Goal: Task Accomplishment & Management: Use online tool/utility

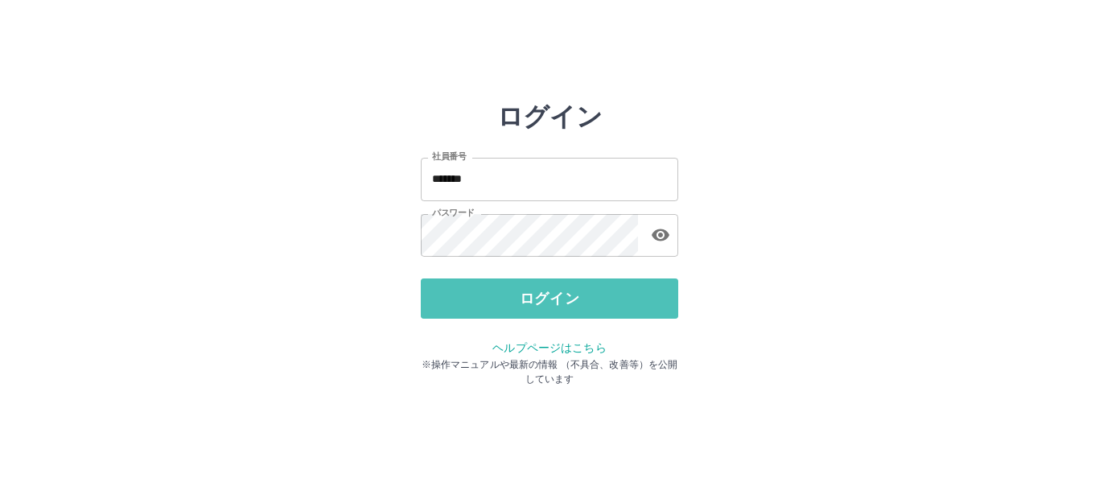
click at [541, 300] on button "ログイン" at bounding box center [550, 298] width 258 height 40
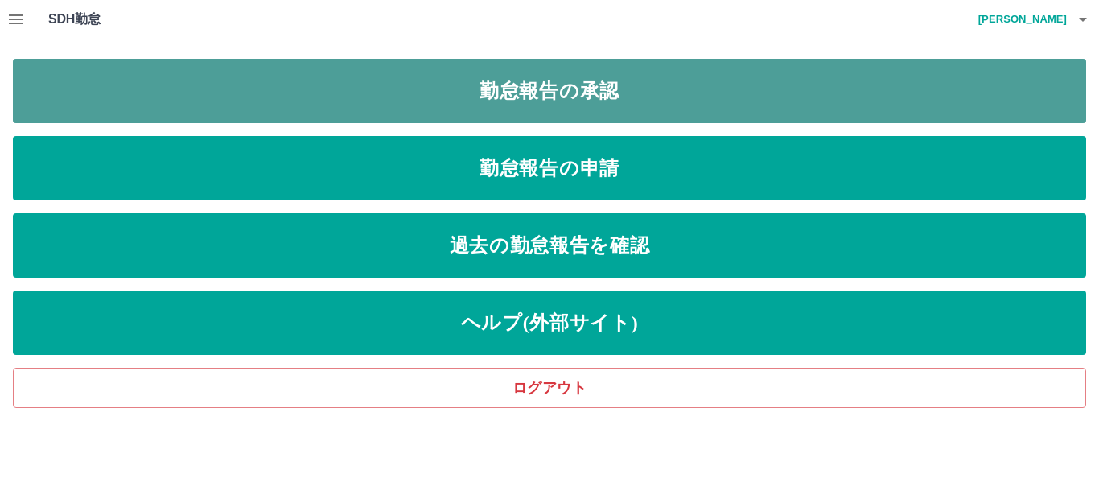
click at [544, 105] on link "勤怠報告の承認" at bounding box center [550, 91] width 1074 height 64
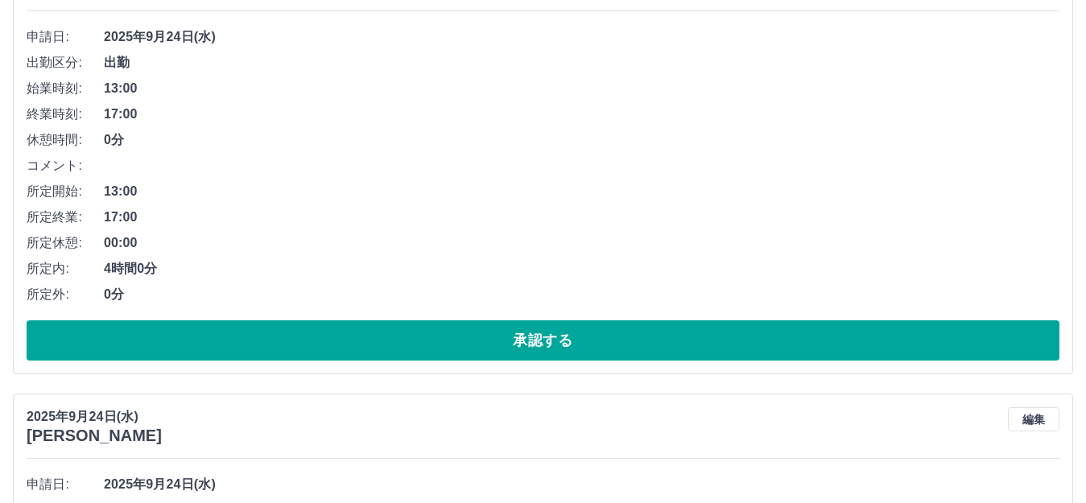
scroll to position [322, 0]
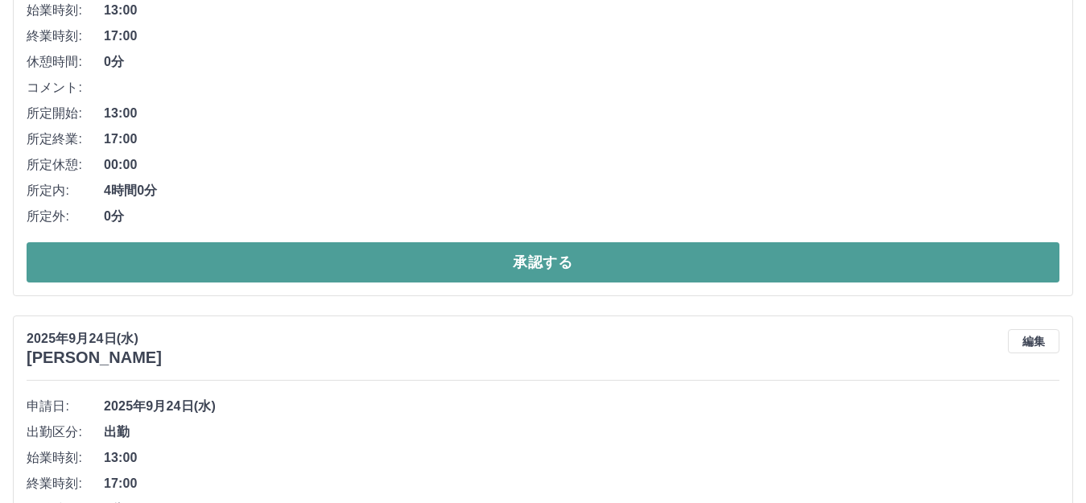
click at [233, 263] on button "承認する" at bounding box center [543, 262] width 1032 height 40
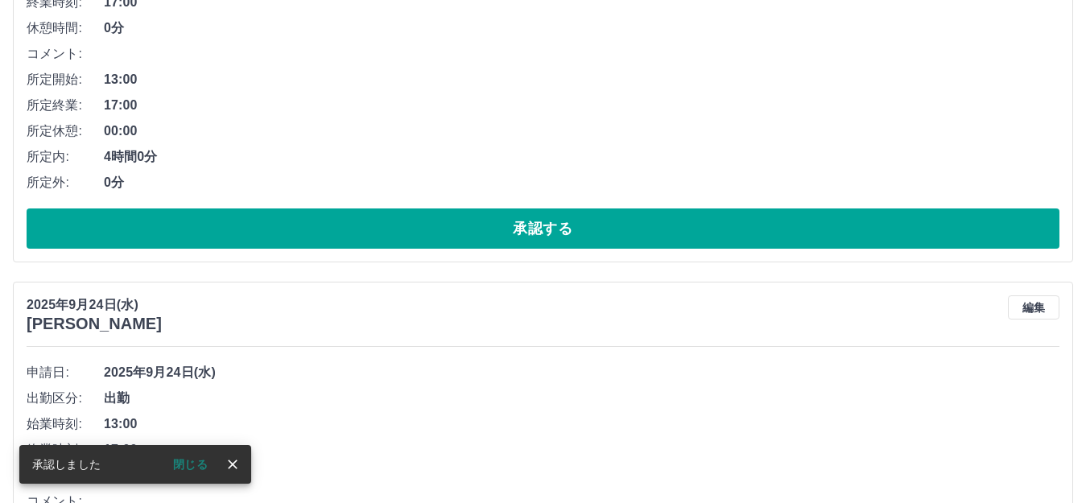
scroll to position [357, 0]
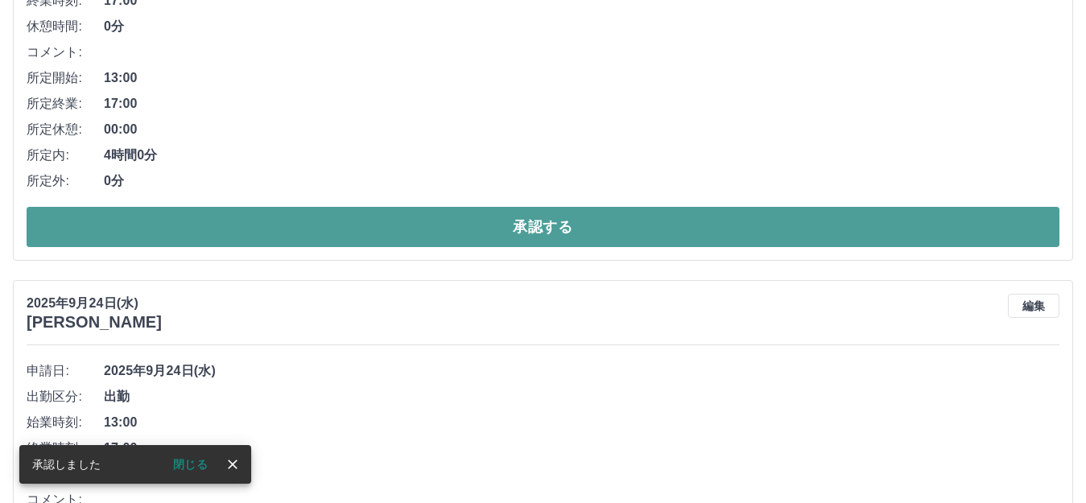
click at [325, 233] on button "承認する" at bounding box center [543, 227] width 1032 height 40
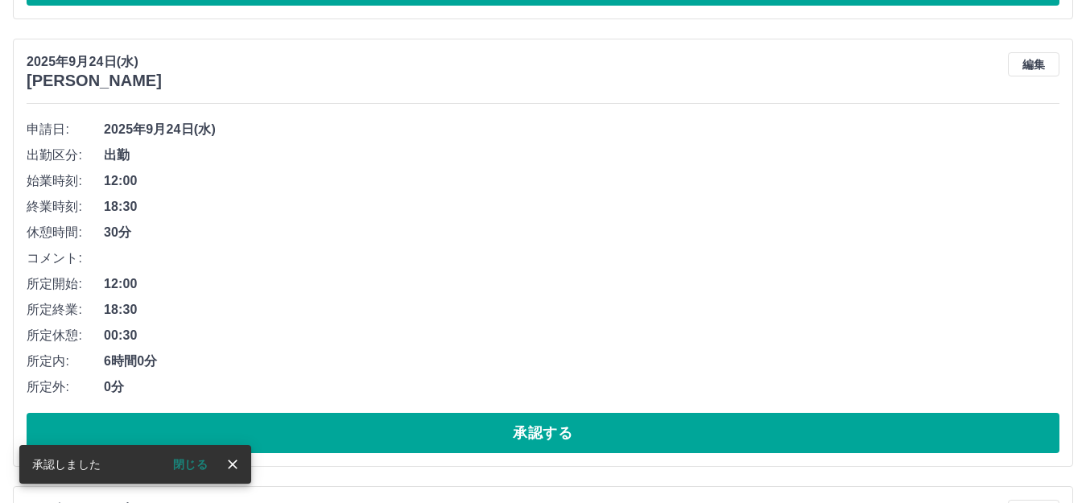
scroll to position [151, 0]
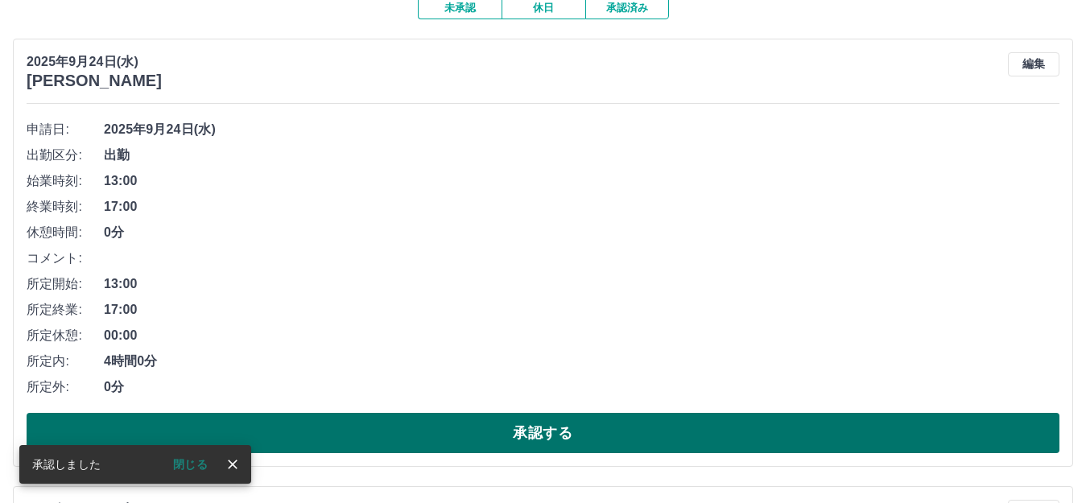
click at [307, 442] on button "承認する" at bounding box center [543, 433] width 1032 height 40
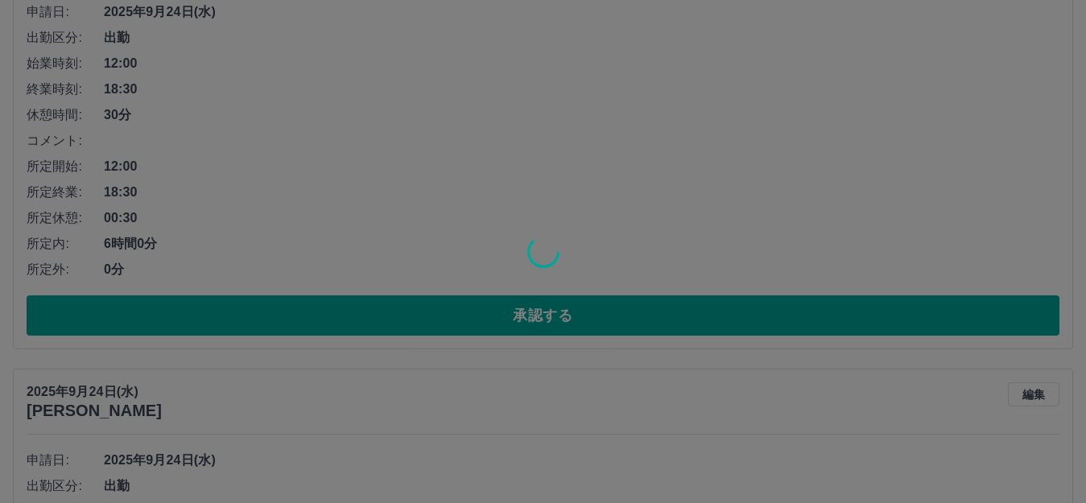
scroll to position [715, 0]
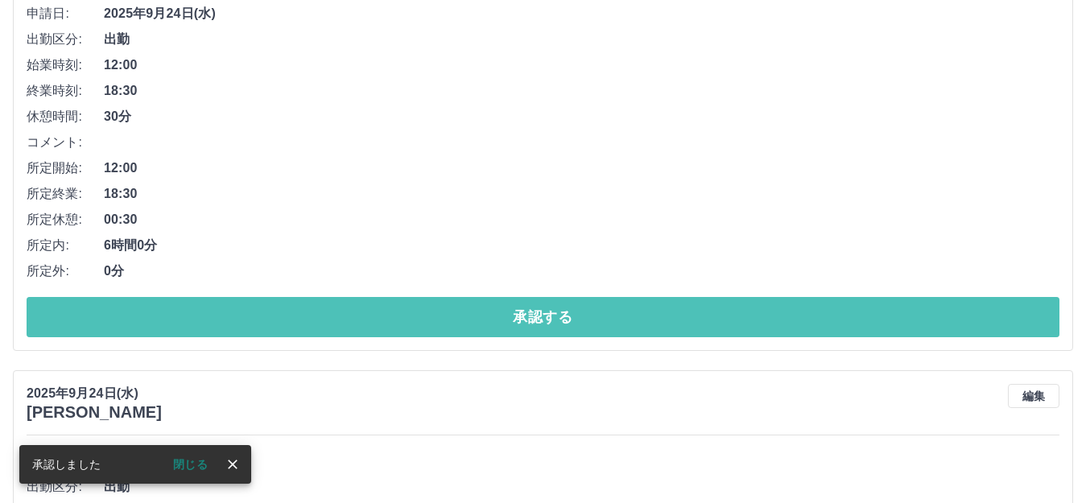
click at [324, 324] on button "承認する" at bounding box center [543, 317] width 1032 height 40
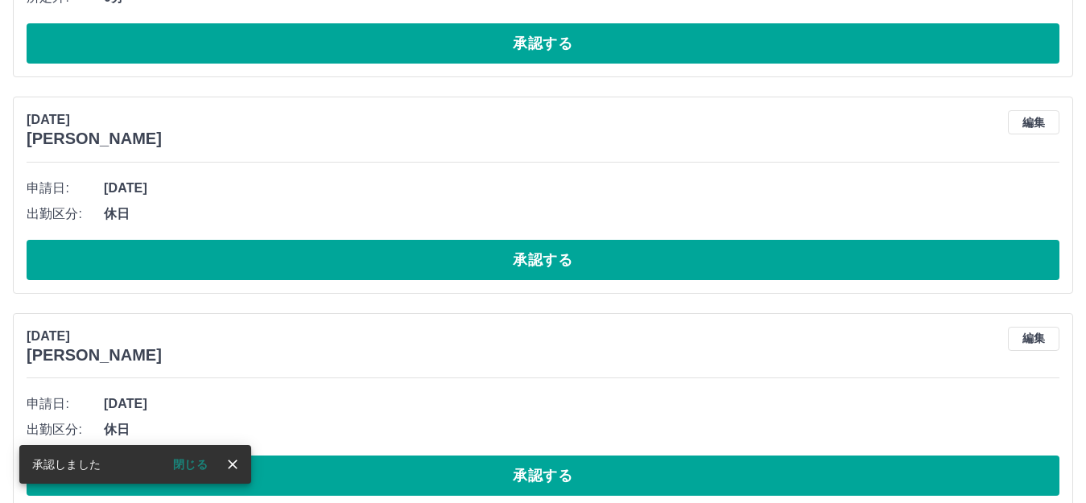
scroll to position [464, 0]
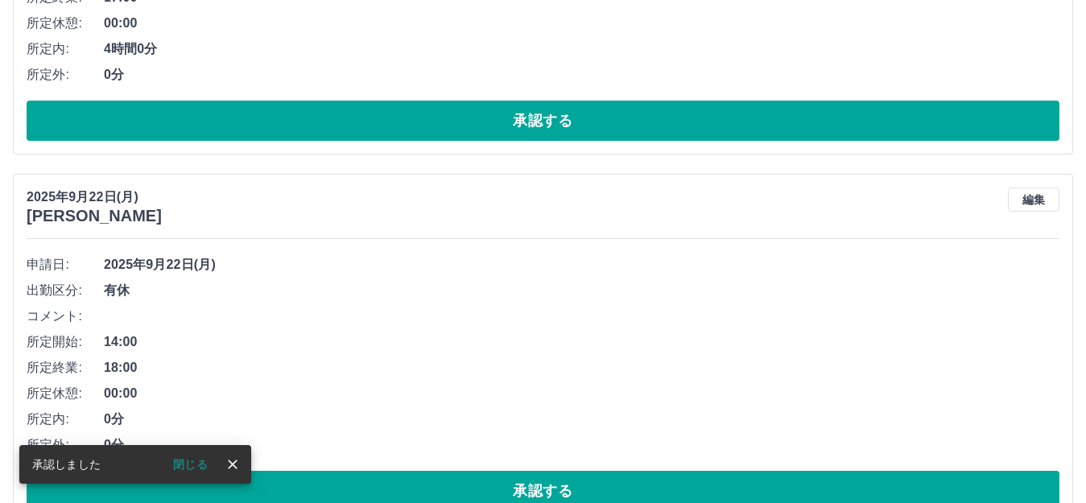
click at [324, 133] on button "承認する" at bounding box center [543, 121] width 1032 height 40
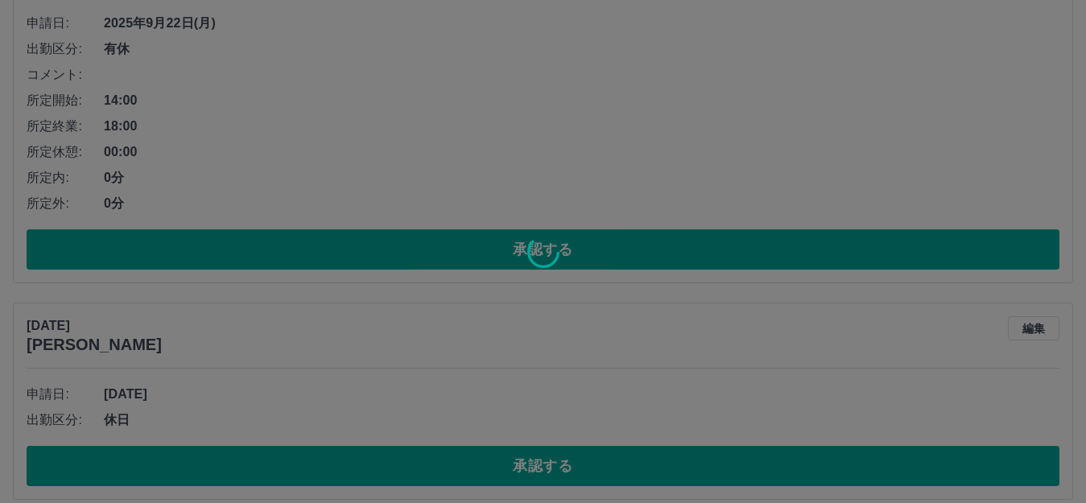
scroll to position [258, 0]
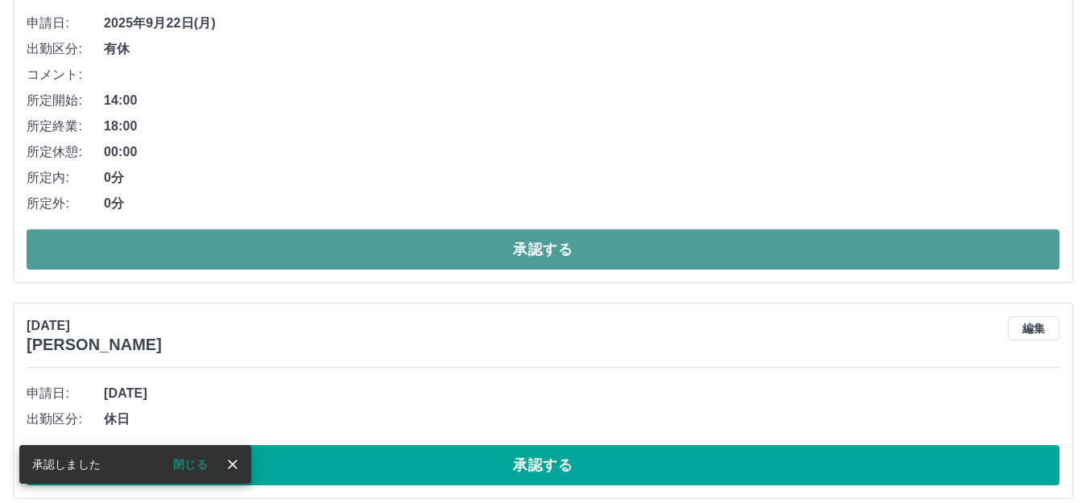
click at [332, 254] on button "承認する" at bounding box center [543, 249] width 1032 height 40
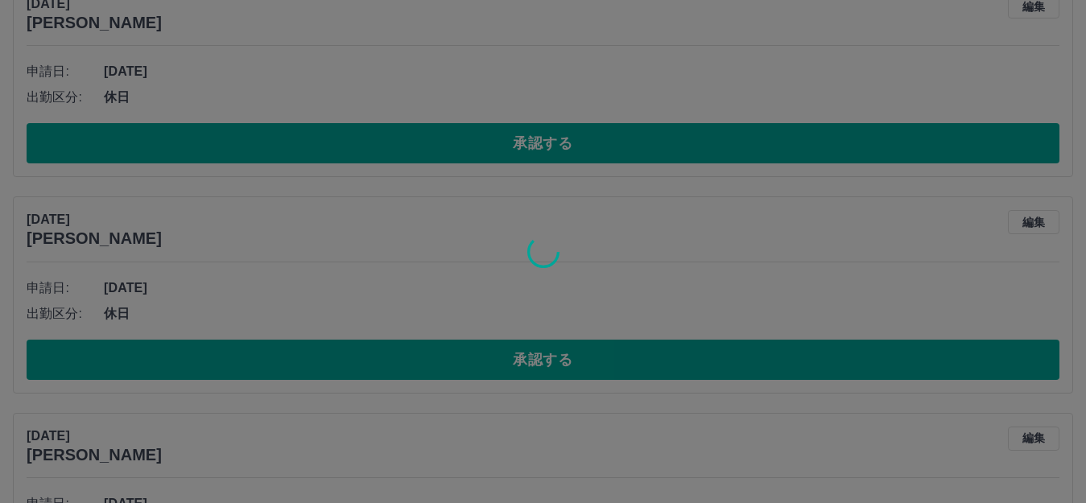
scroll to position [209, 0]
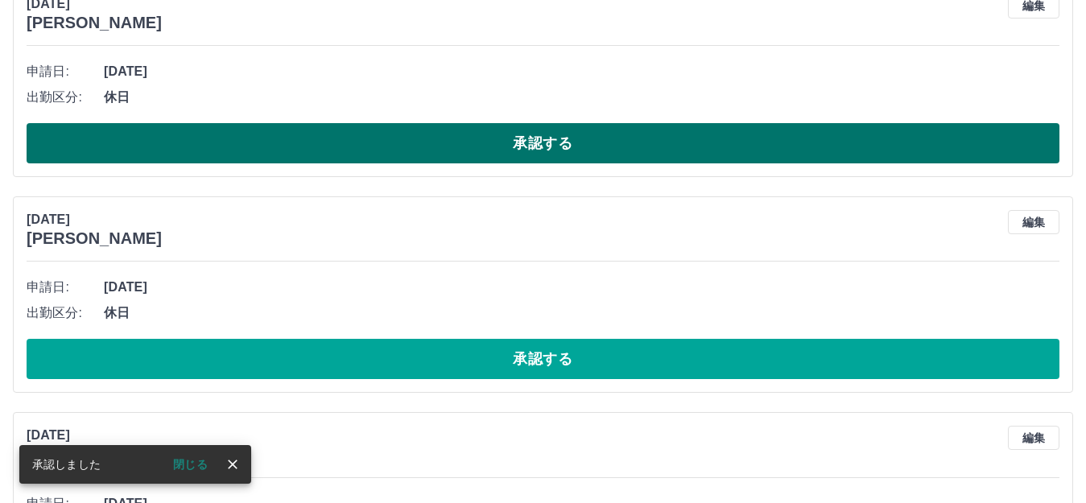
click at [352, 146] on button "承認する" at bounding box center [543, 143] width 1032 height 40
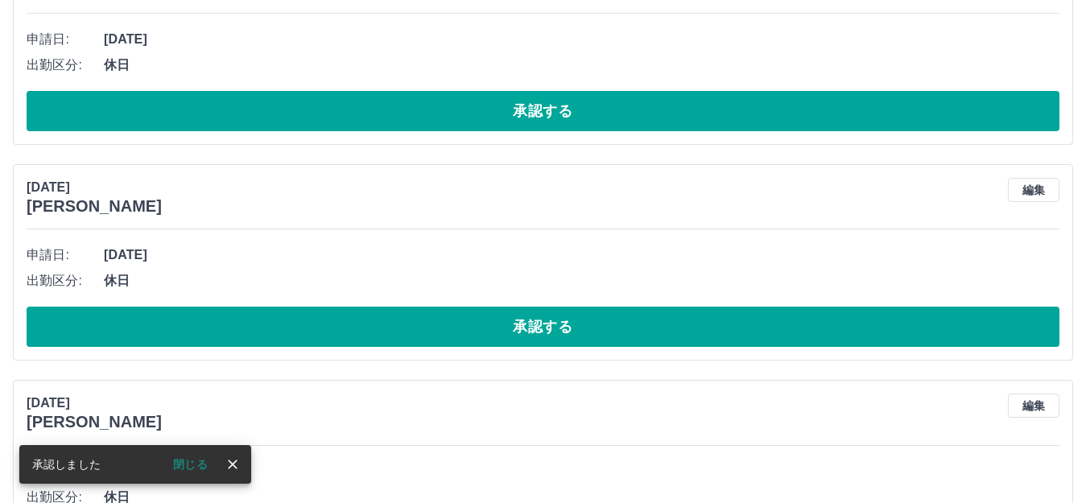
scroll to position [26, 0]
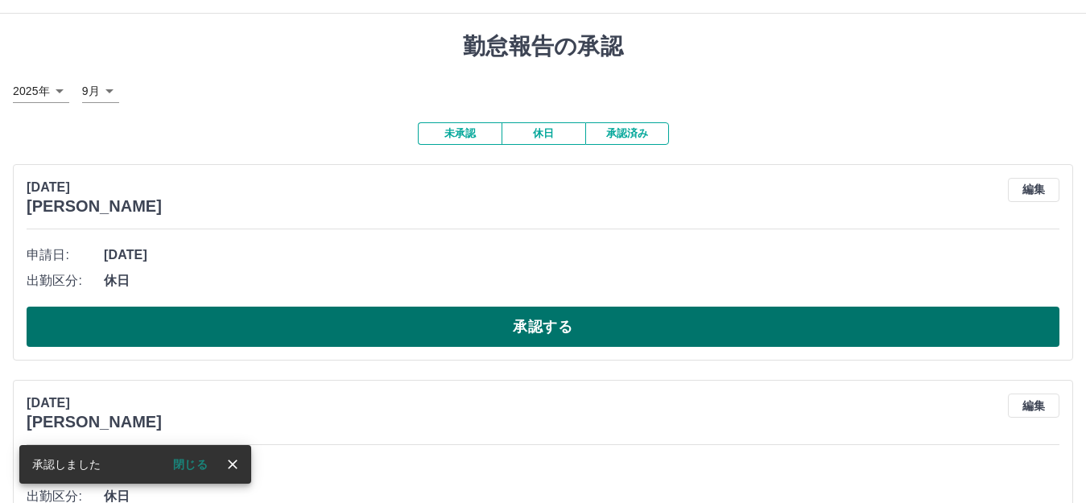
click at [412, 325] on button "承認する" at bounding box center [543, 327] width 1032 height 40
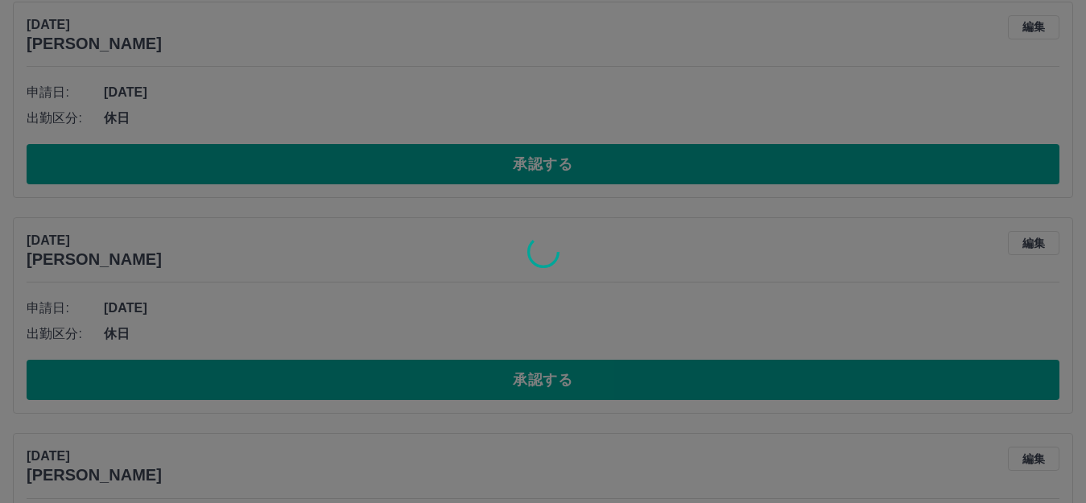
scroll to position [106, 0]
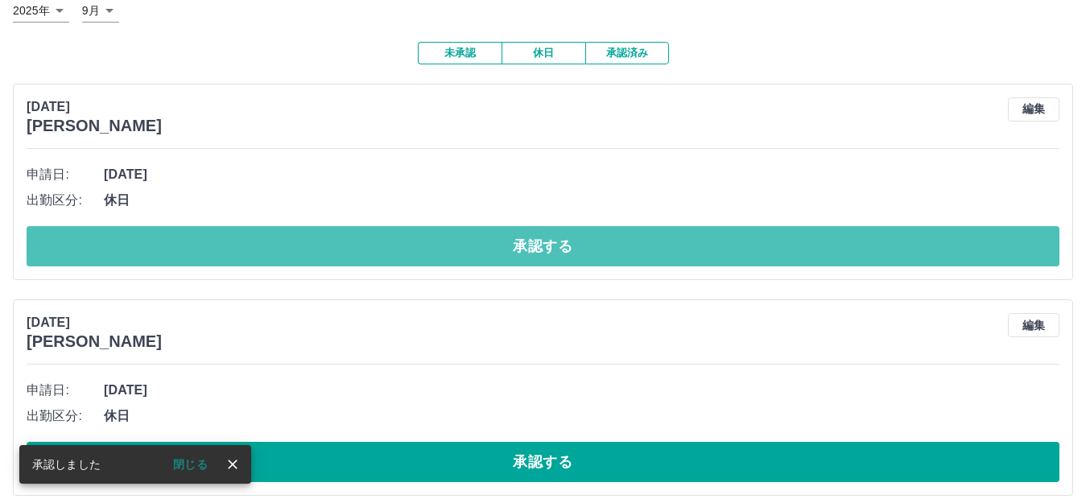
click at [413, 234] on button "承認する" at bounding box center [543, 246] width 1032 height 40
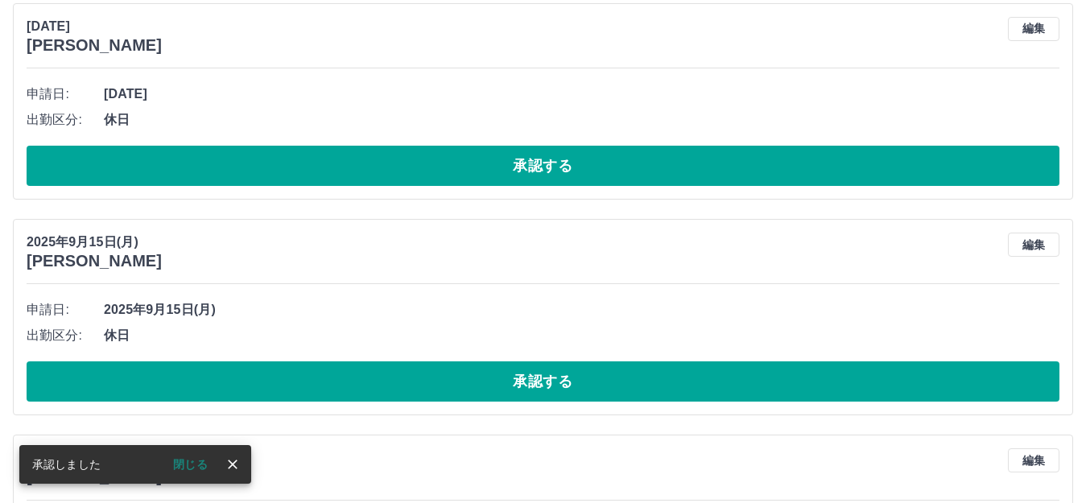
scroll to position [0, 0]
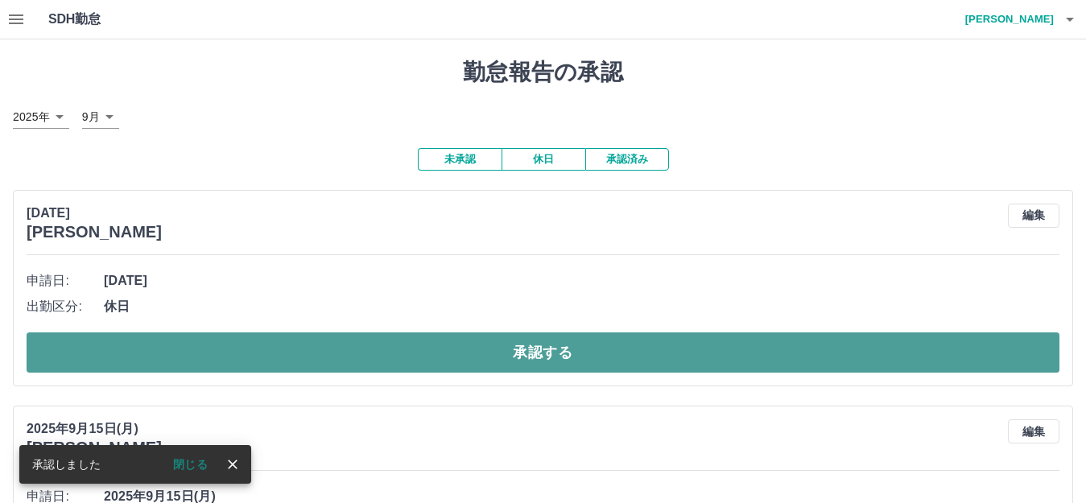
click at [513, 346] on button "承認する" at bounding box center [543, 352] width 1032 height 40
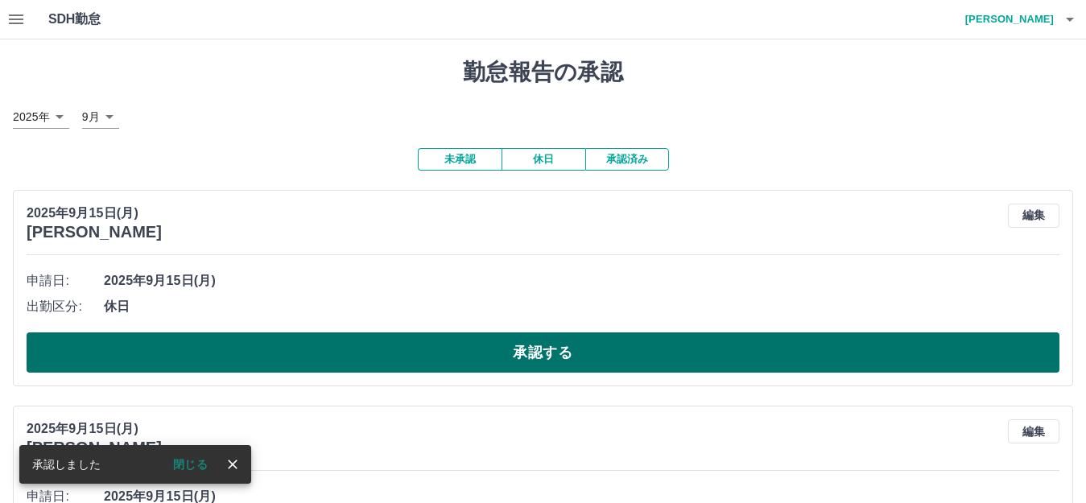
click at [517, 355] on button "承認する" at bounding box center [543, 352] width 1032 height 40
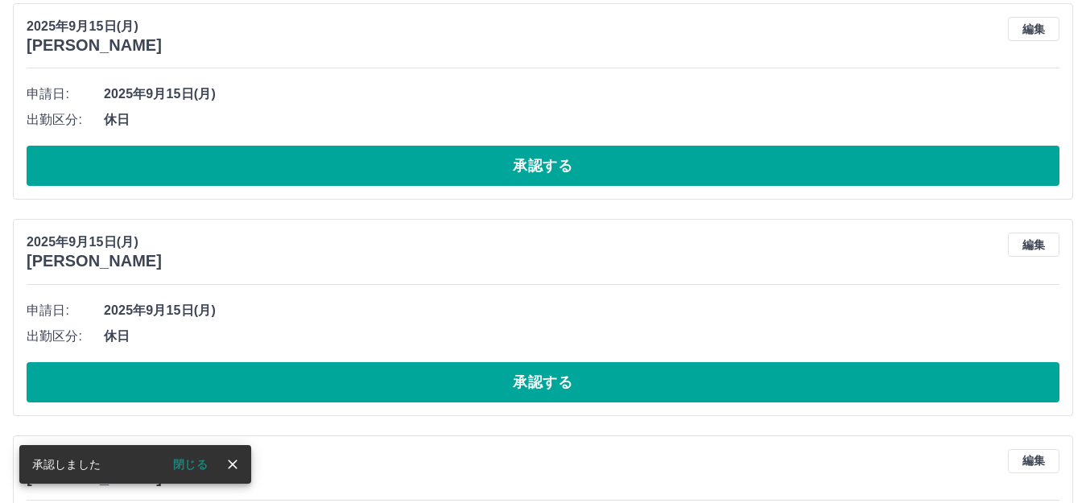
scroll to position [187, 0]
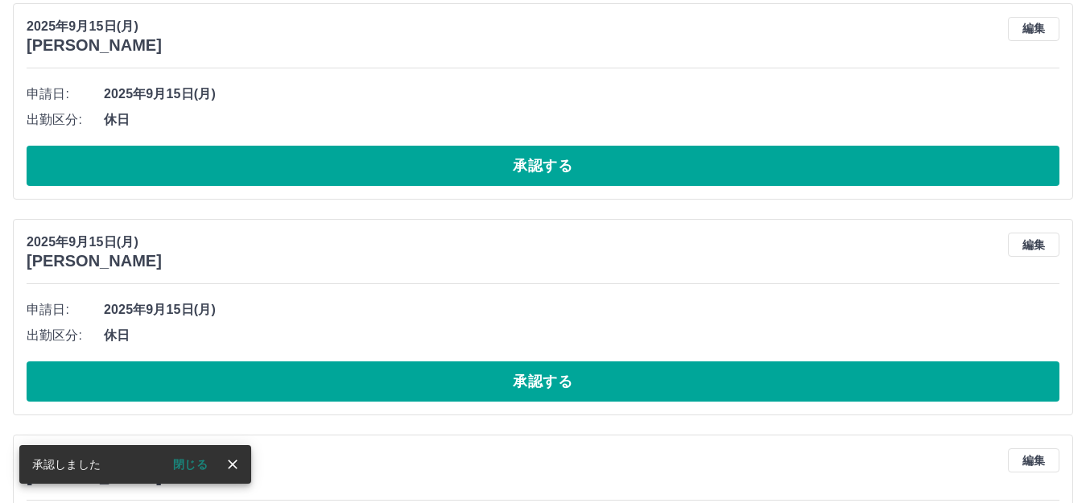
click at [469, 170] on button "承認する" at bounding box center [543, 166] width 1032 height 40
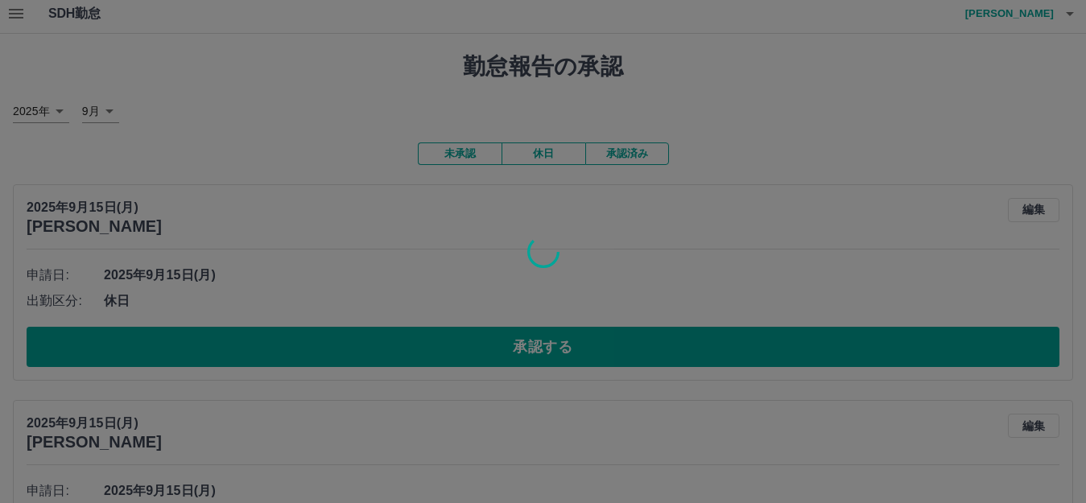
scroll to position [0, 0]
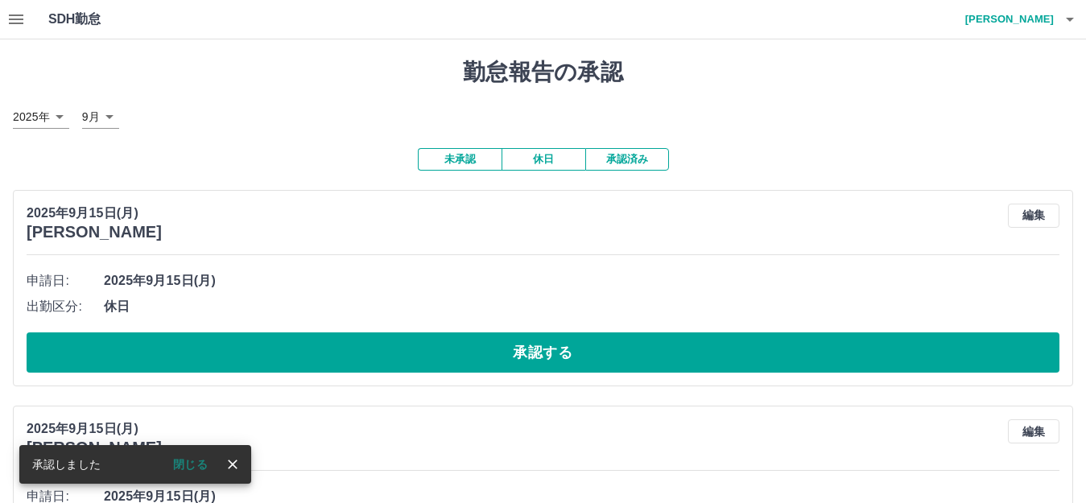
click at [506, 347] on button "承認する" at bounding box center [543, 352] width 1032 height 40
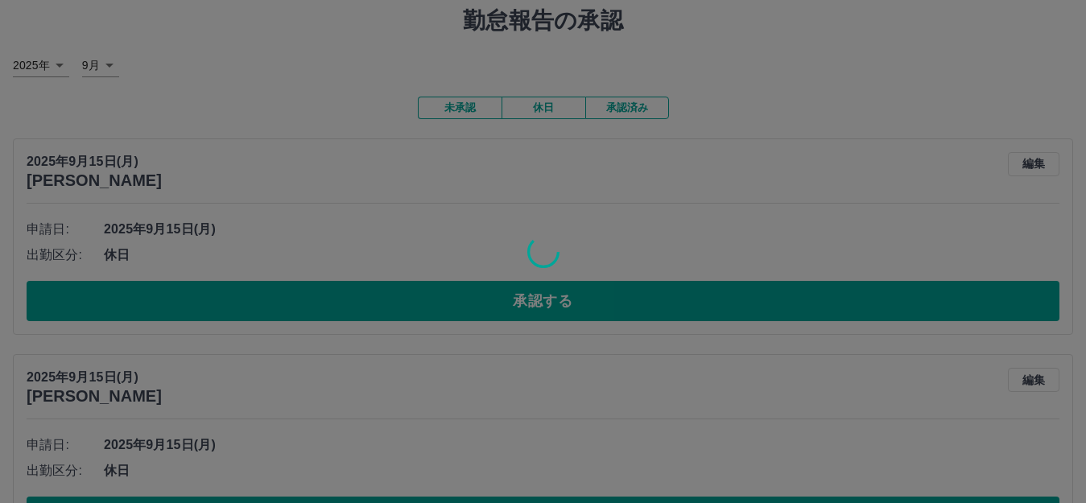
scroll to position [80, 0]
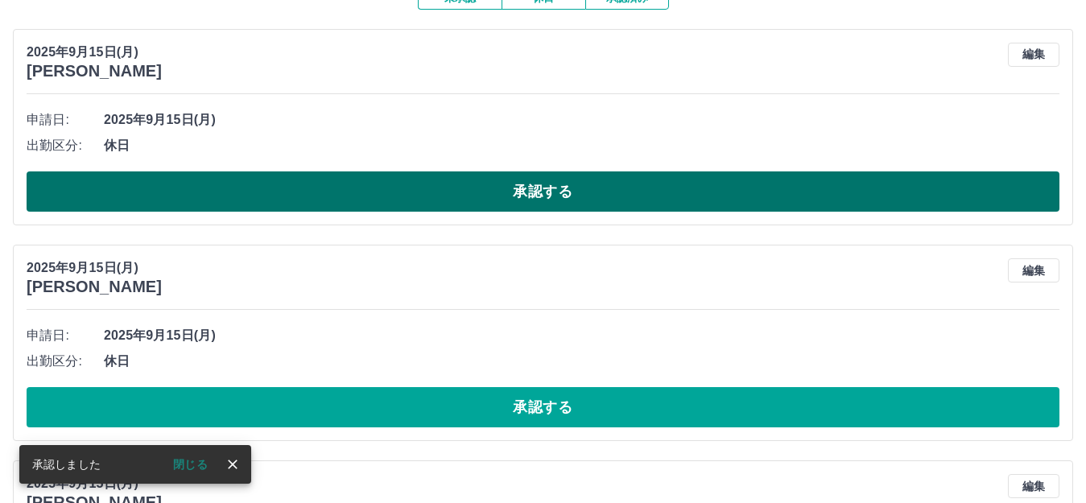
click at [439, 197] on button "承認する" at bounding box center [543, 191] width 1032 height 40
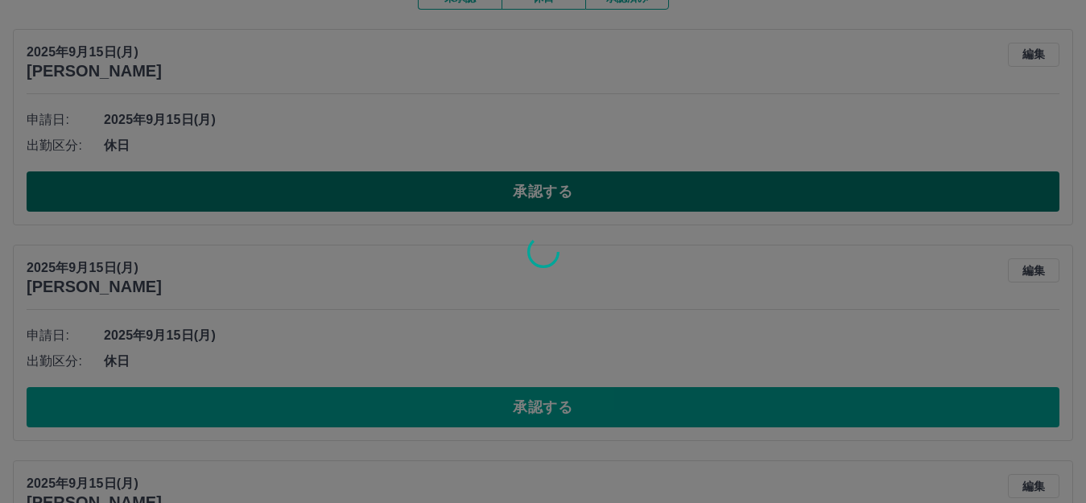
scroll to position [322, 0]
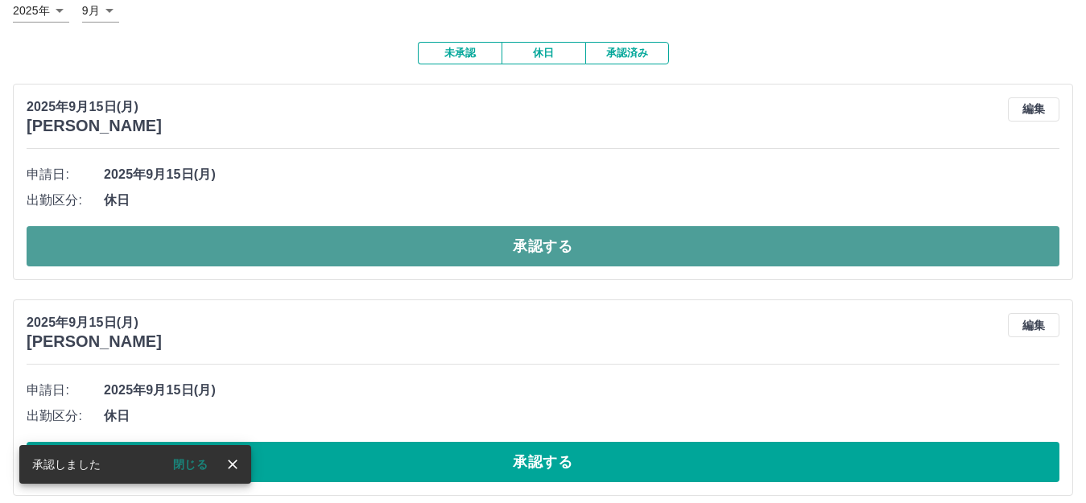
click at [453, 231] on button "承認する" at bounding box center [543, 246] width 1032 height 40
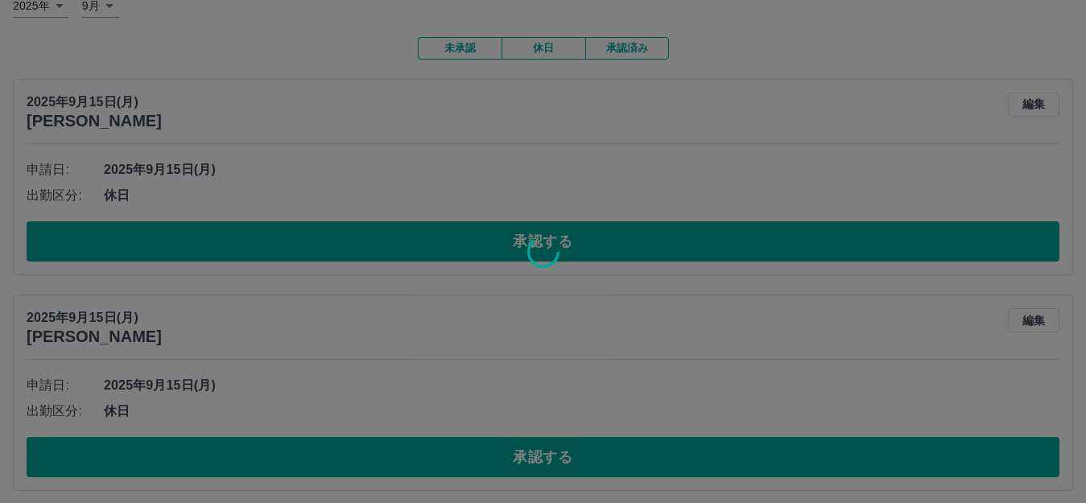
scroll to position [348, 0]
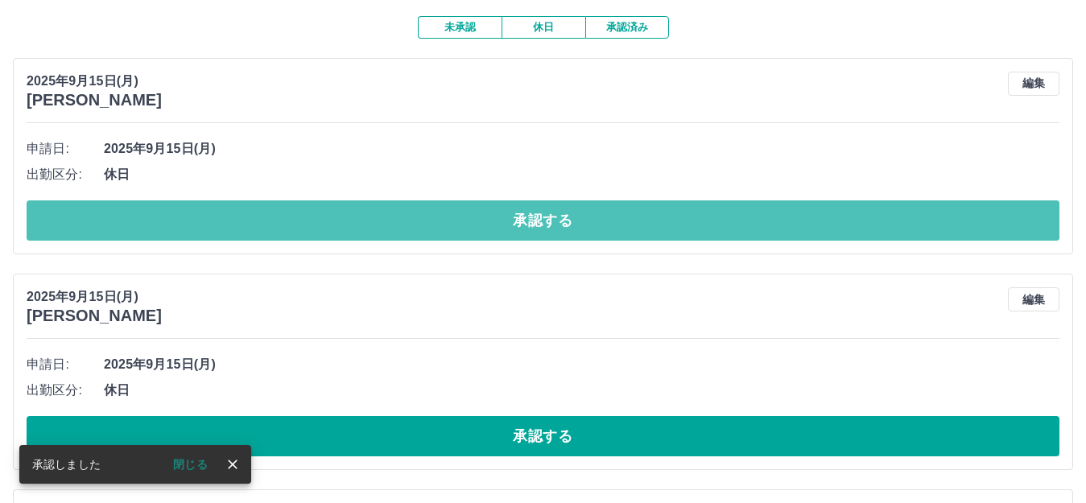
click at [445, 231] on button "承認する" at bounding box center [543, 220] width 1032 height 40
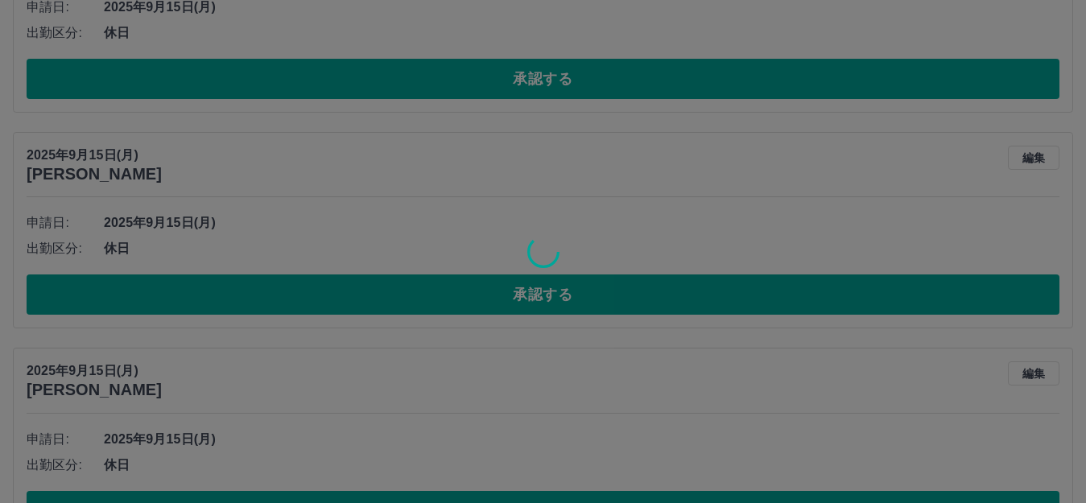
scroll to position [132, 0]
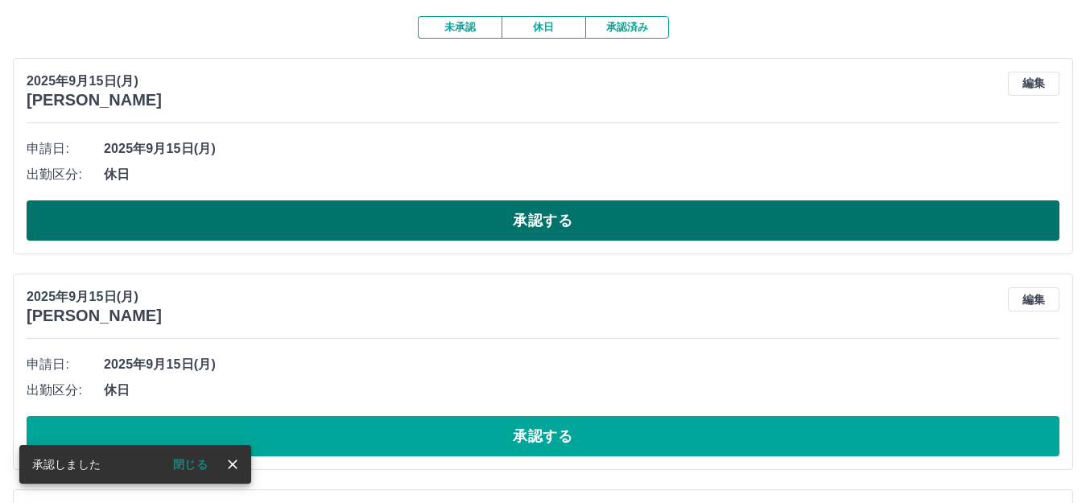
click at [459, 214] on button "承認する" at bounding box center [543, 220] width 1032 height 40
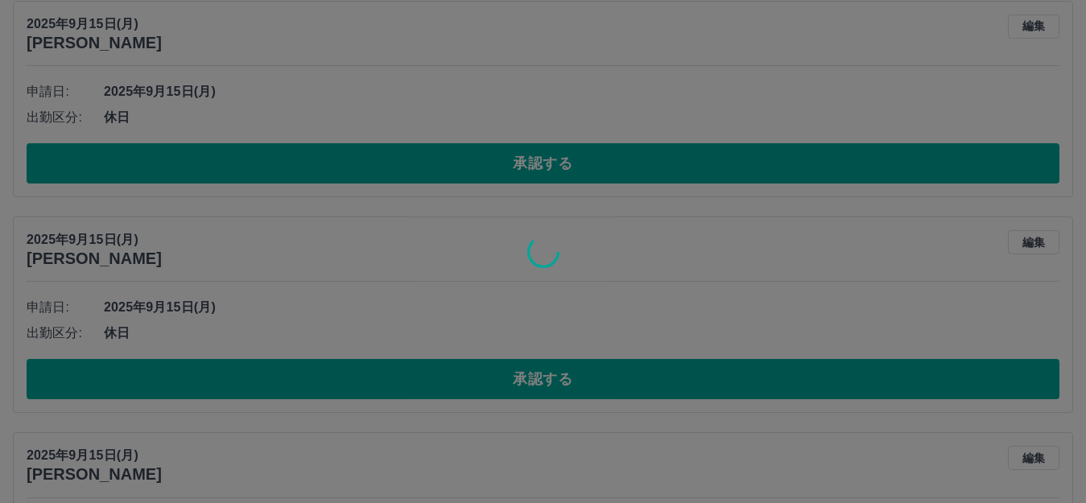
scroll to position [56, 0]
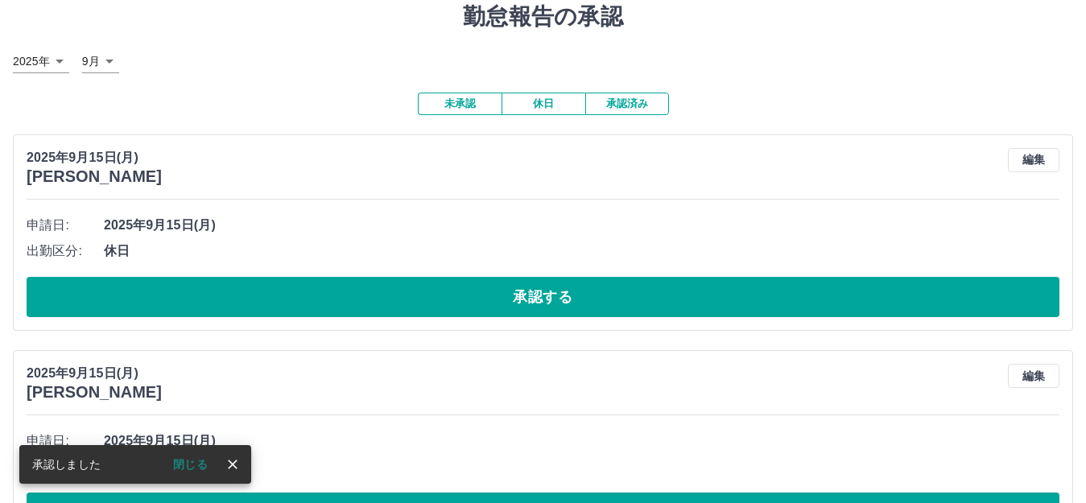
click at [457, 276] on div "申請日: [DATE] 出勤区分: 休日 承認する" at bounding box center [543, 264] width 1032 height 105
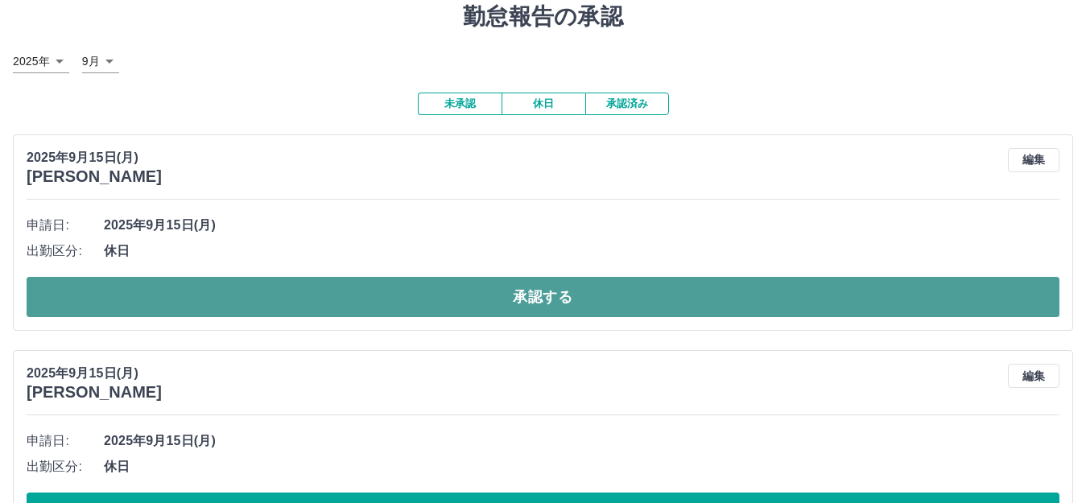
click at [457, 278] on button "承認する" at bounding box center [543, 297] width 1032 height 40
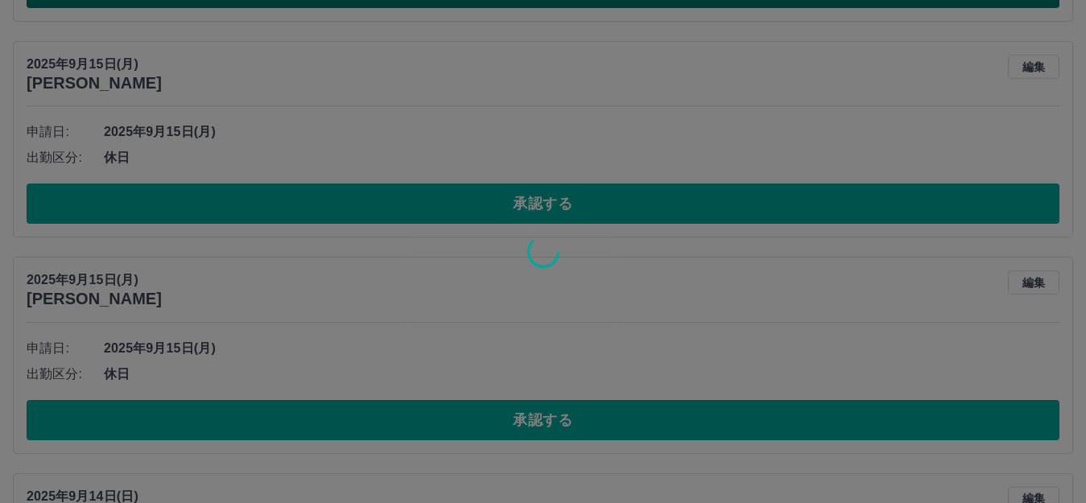
scroll to position [377, 0]
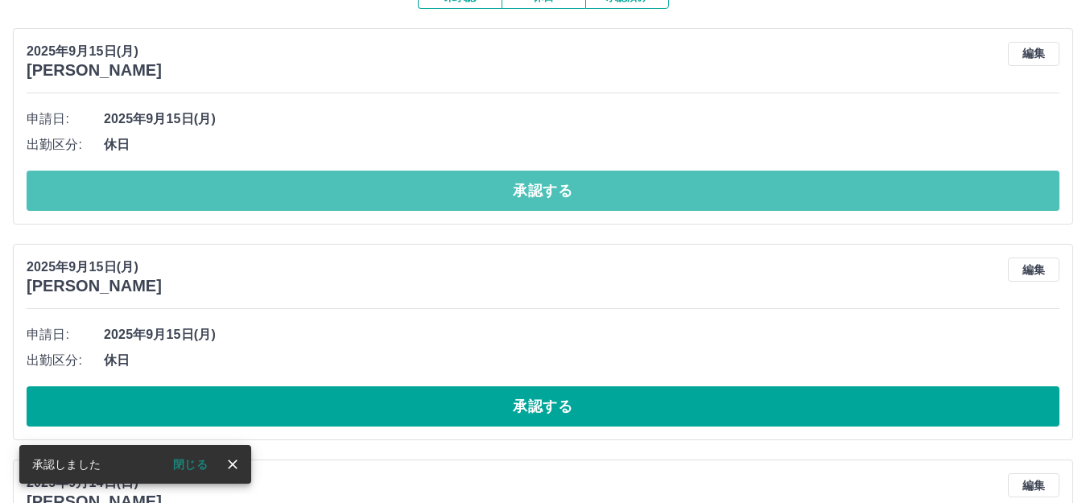
click at [455, 201] on button "承認する" at bounding box center [543, 191] width 1032 height 40
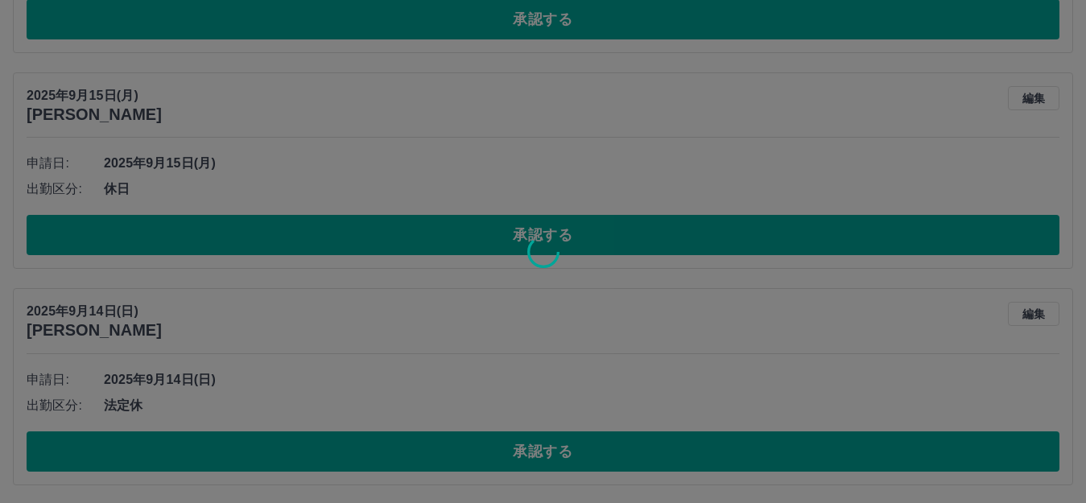
scroll to position [403, 0]
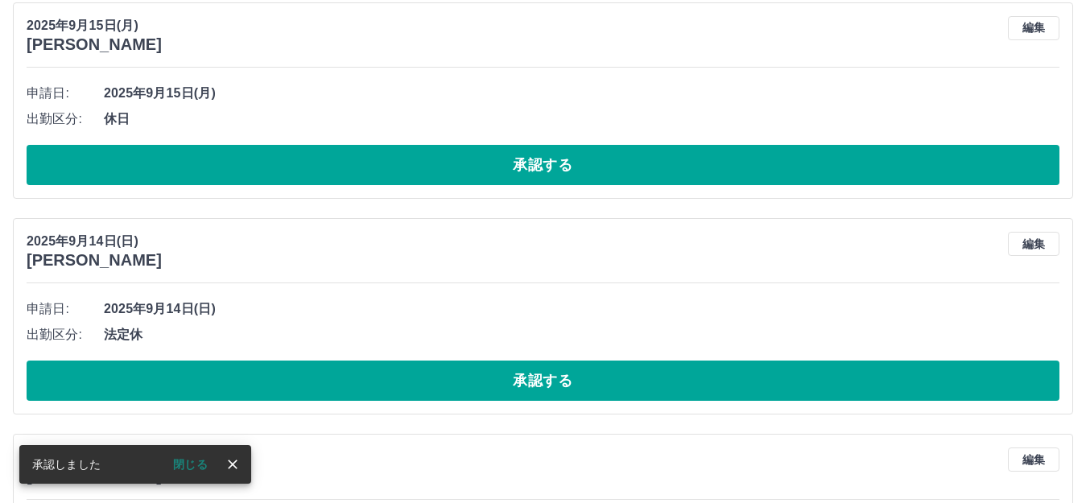
click at [460, 171] on button "承認する" at bounding box center [543, 165] width 1032 height 40
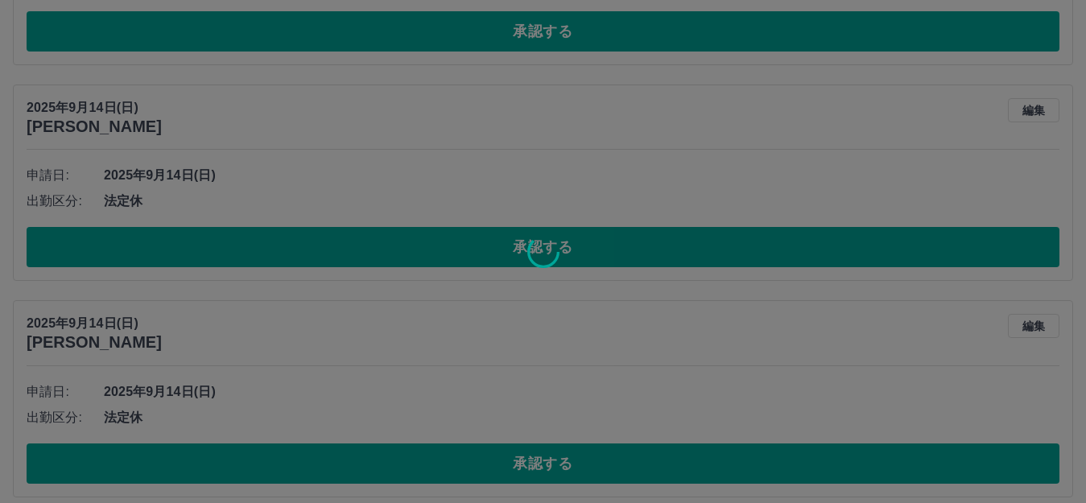
scroll to position [348, 0]
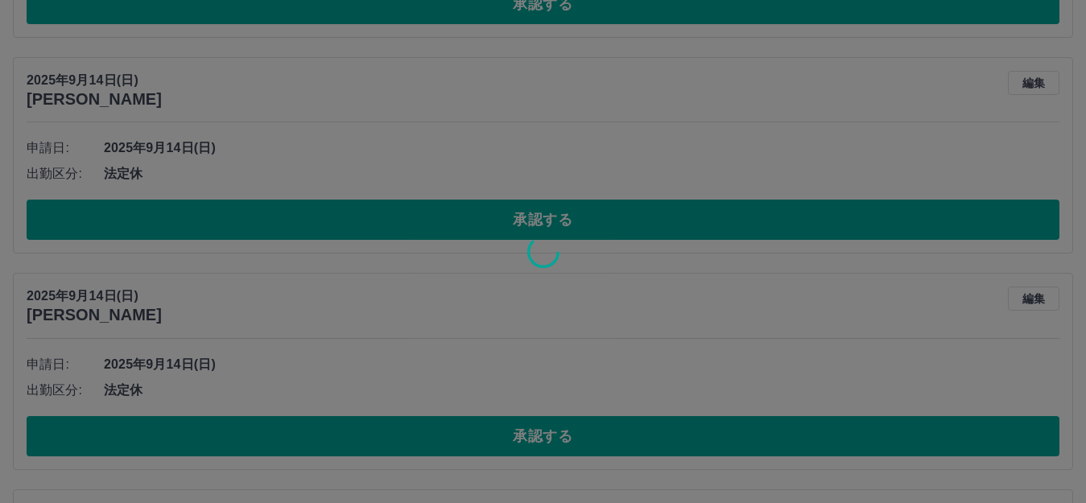
click at [473, 220] on div at bounding box center [543, 251] width 1086 height 503
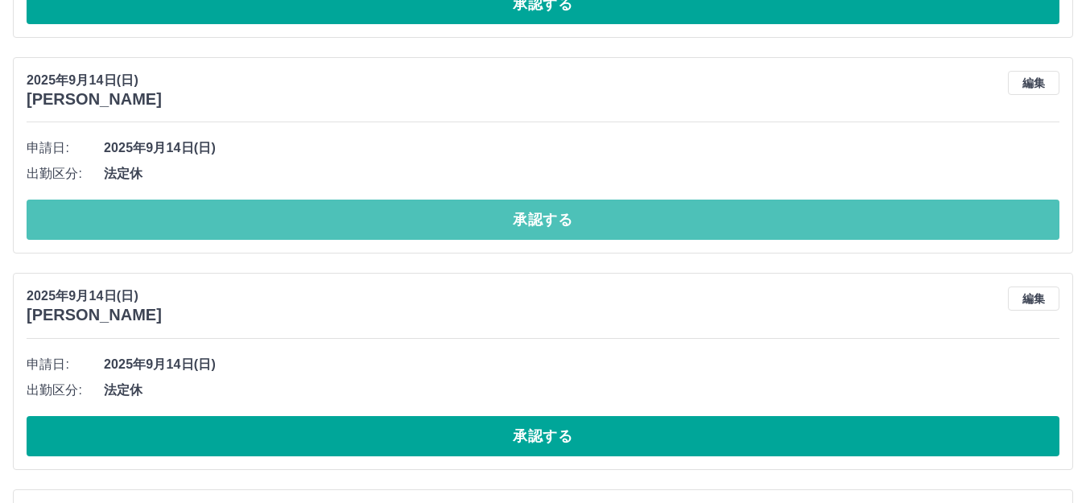
click at [473, 220] on button "承認する" at bounding box center [543, 220] width 1032 height 40
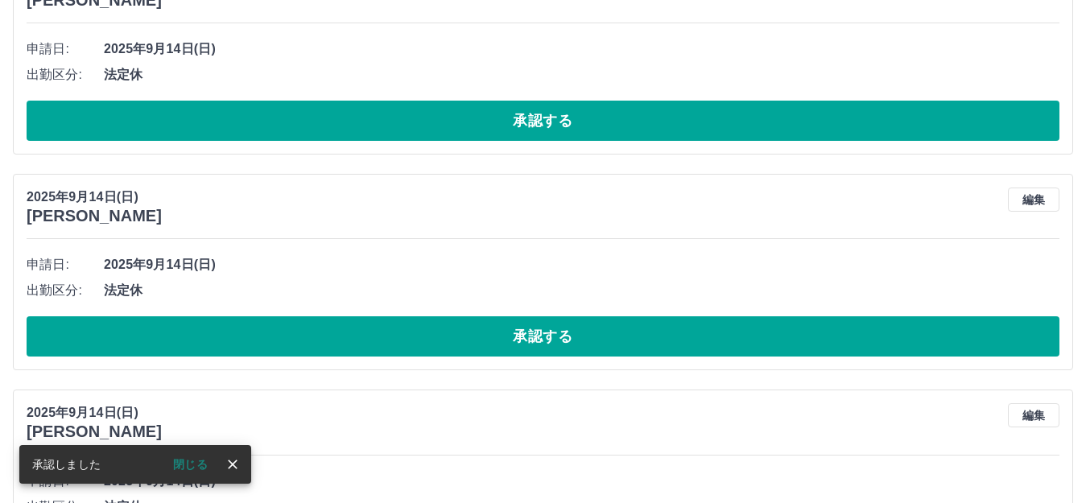
scroll to position [294, 0]
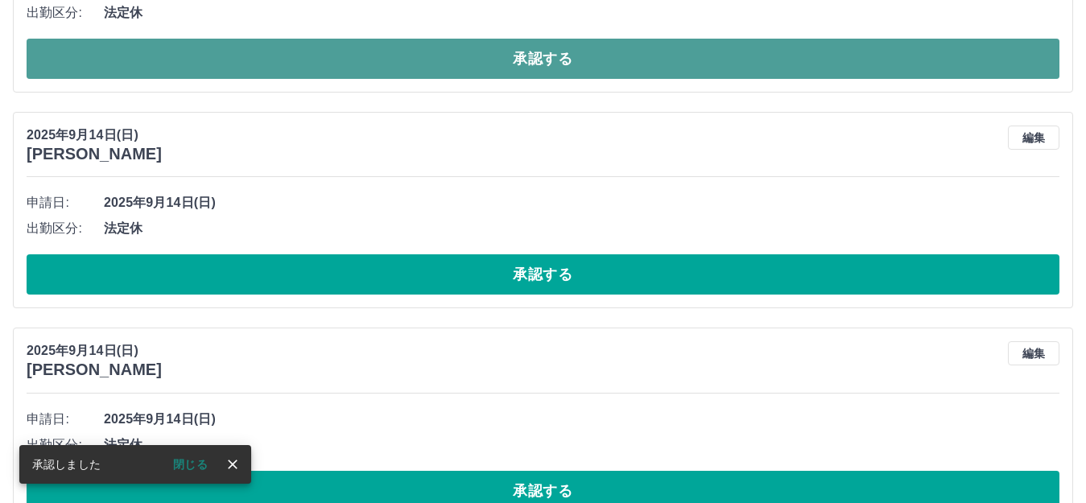
click at [487, 72] on button "承認する" at bounding box center [543, 59] width 1032 height 40
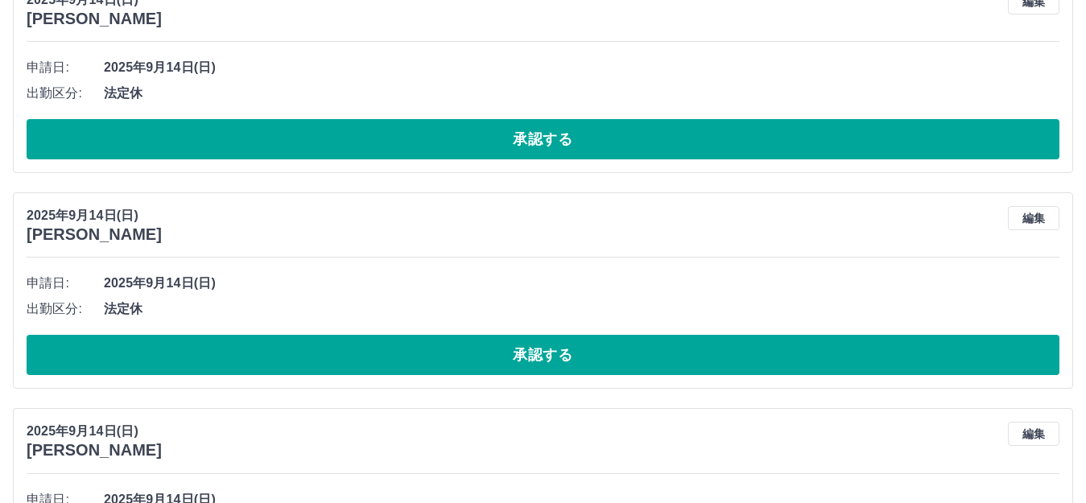
scroll to position [0, 0]
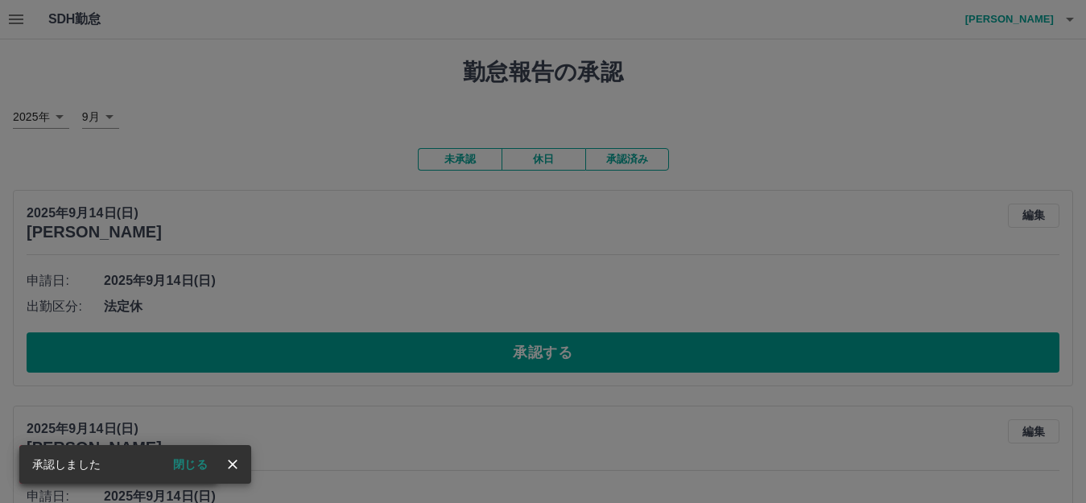
click at [385, 260] on div "承認権限がありません" at bounding box center [543, 251] width 1086 height 503
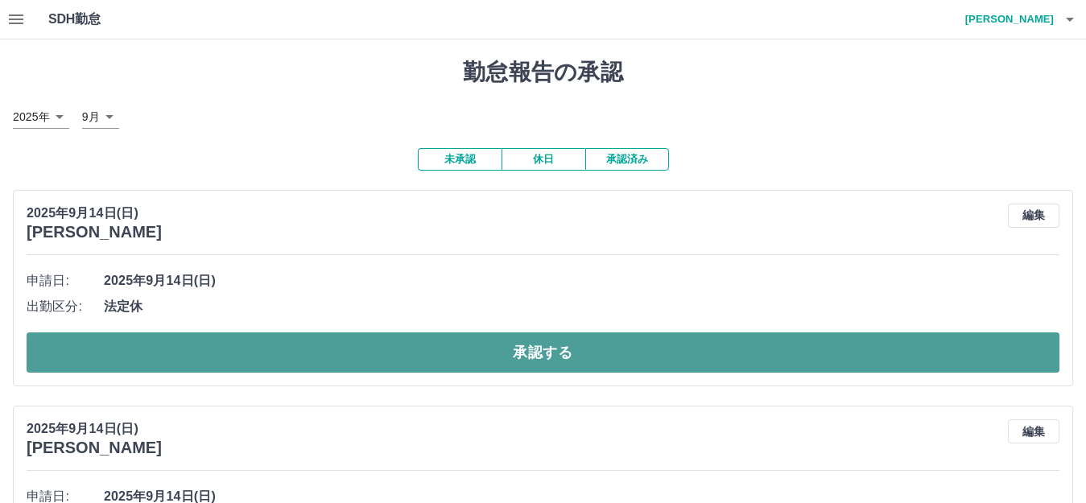
click at [265, 348] on button "承認する" at bounding box center [543, 352] width 1032 height 40
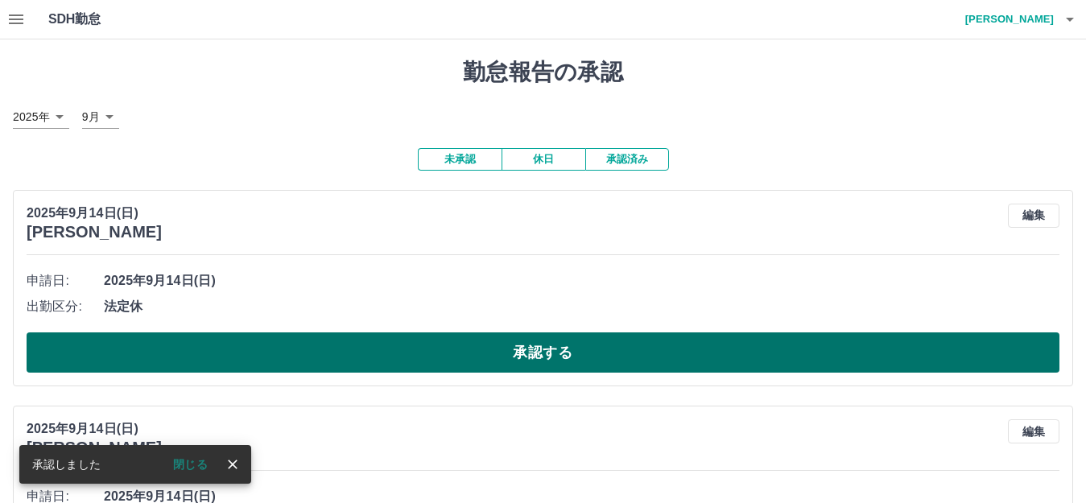
click at [418, 347] on button "承認する" at bounding box center [543, 352] width 1032 height 40
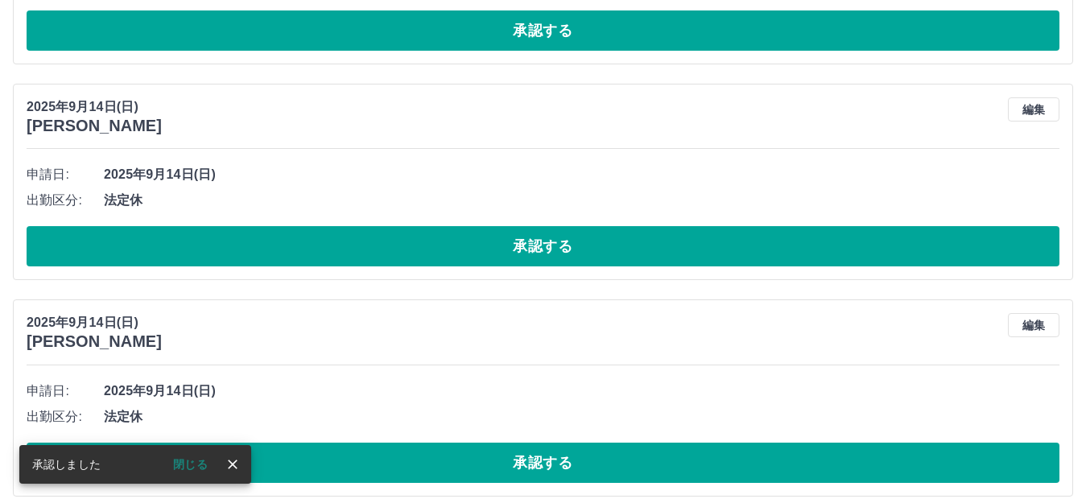
scroll to position [106, 0]
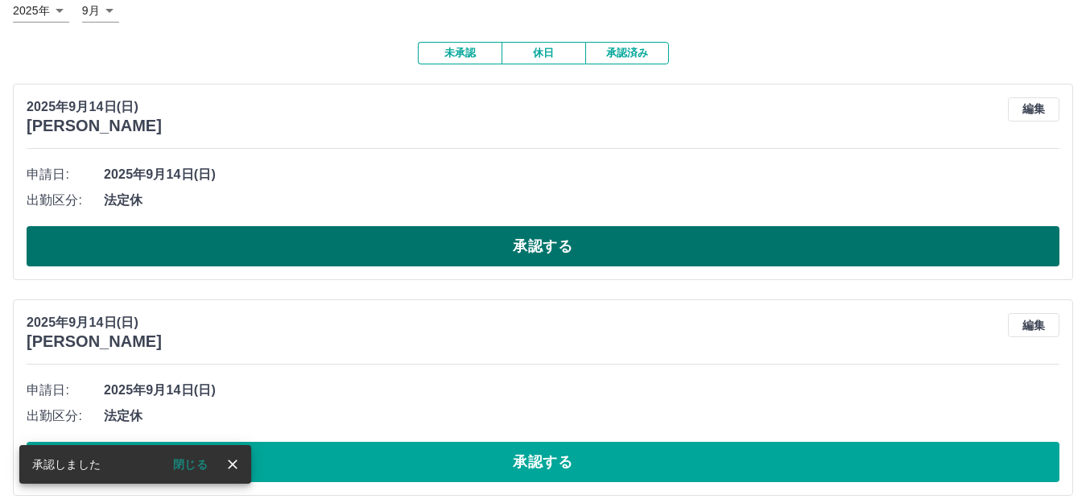
click at [528, 256] on button "承認する" at bounding box center [543, 246] width 1032 height 40
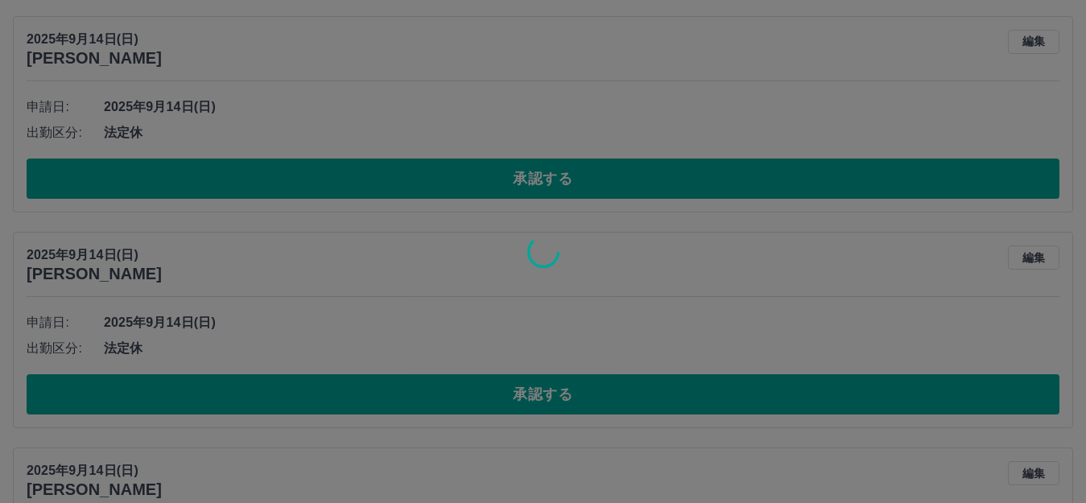
scroll to position [267, 0]
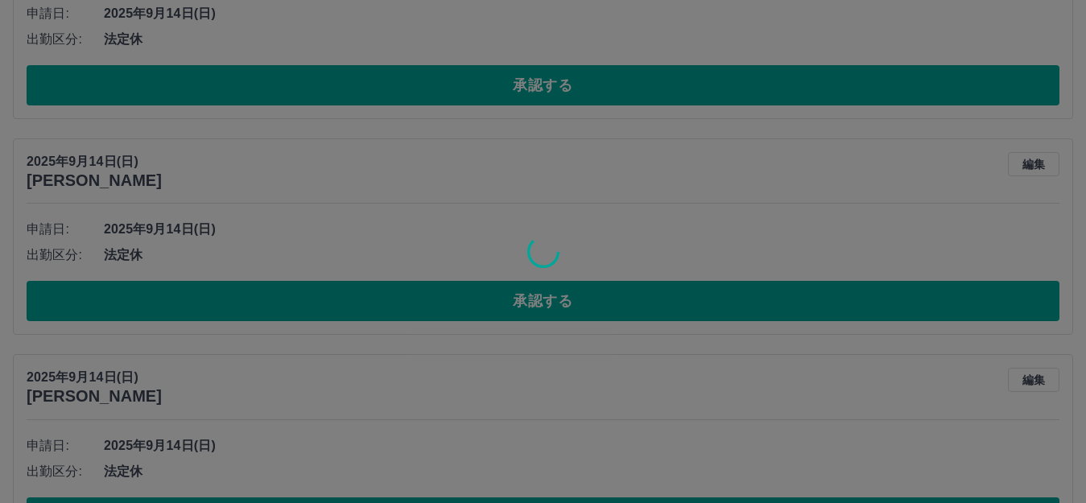
click at [477, 301] on div at bounding box center [543, 251] width 1086 height 503
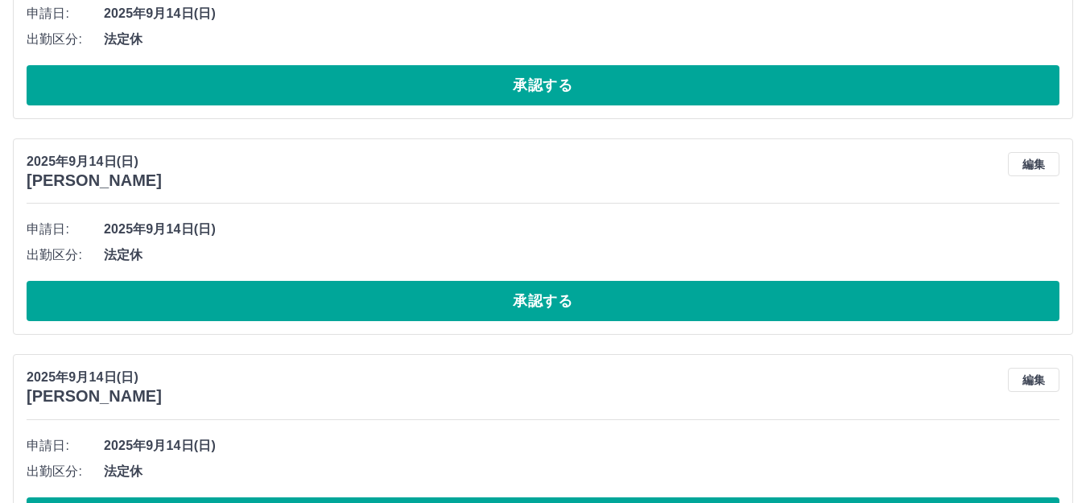
click at [477, 301] on button "承認する" at bounding box center [543, 301] width 1032 height 40
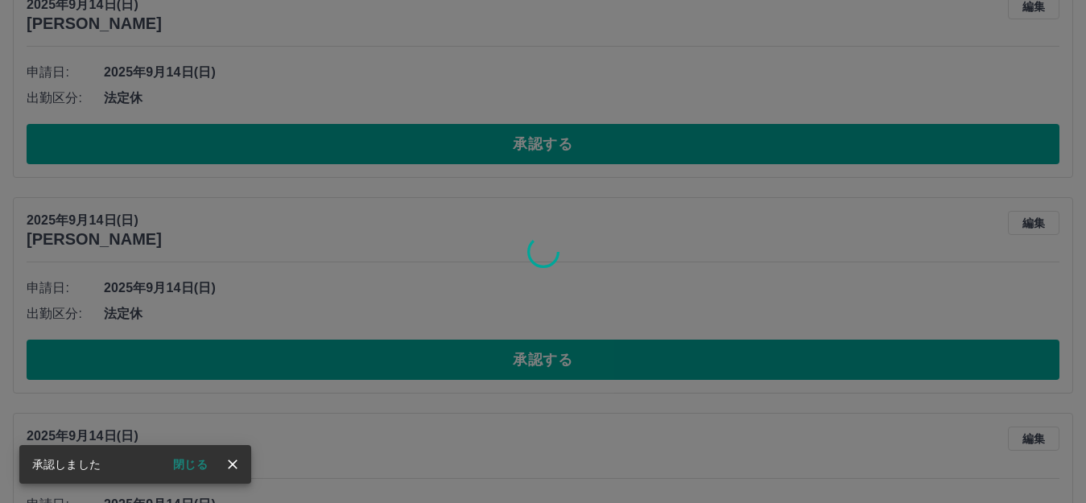
scroll to position [19, 0]
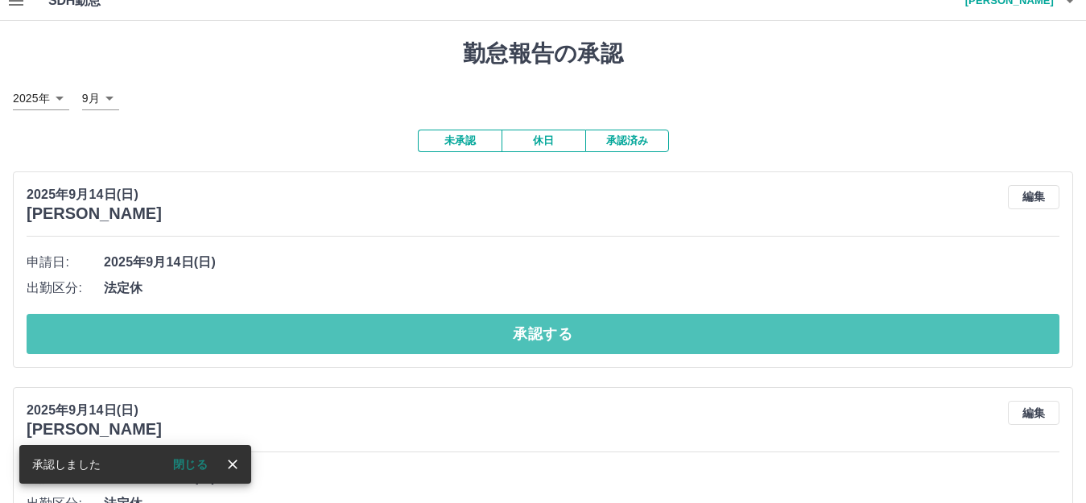
click at [493, 324] on button "承認する" at bounding box center [543, 334] width 1032 height 40
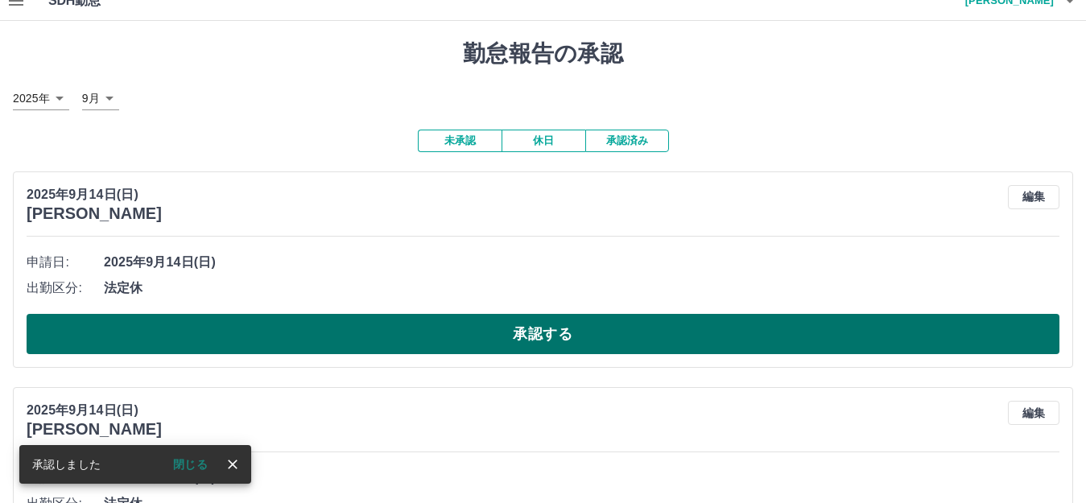
click at [503, 345] on button "承認する" at bounding box center [543, 334] width 1032 height 40
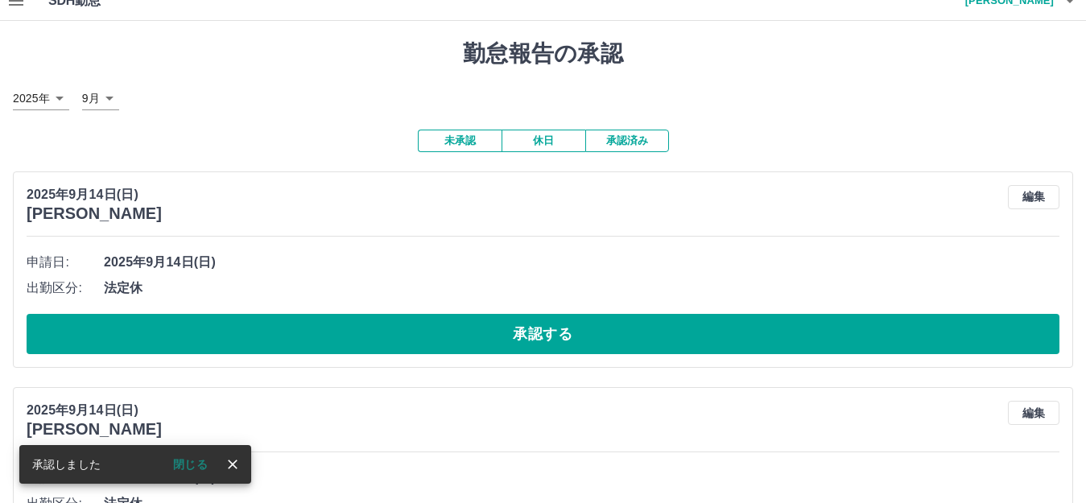
click at [397, 311] on div "申請日: [DATE] 出勤区分: 法定休 承認する" at bounding box center [543, 301] width 1032 height 105
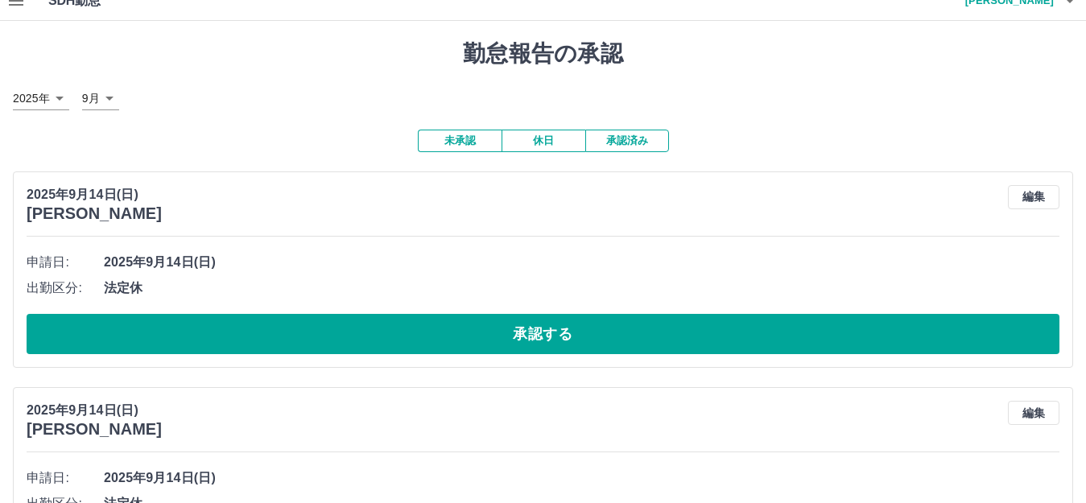
click at [403, 348] on button "承認する" at bounding box center [543, 334] width 1032 height 40
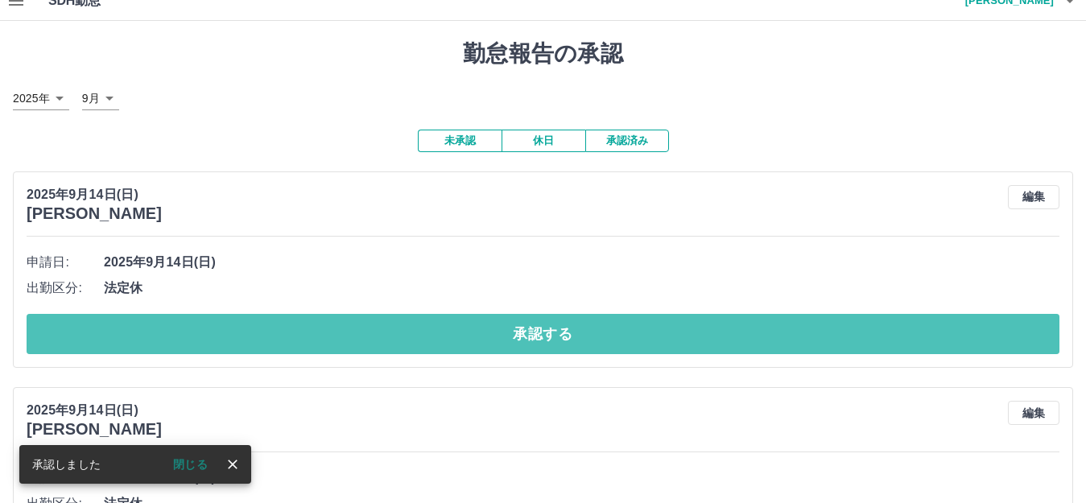
click at [659, 340] on button "承認する" at bounding box center [543, 334] width 1032 height 40
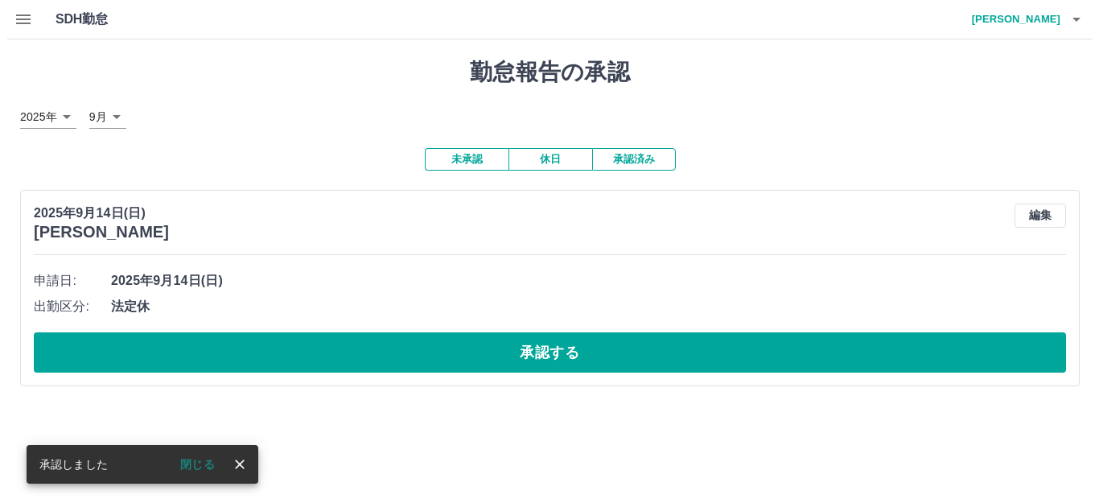
scroll to position [0, 0]
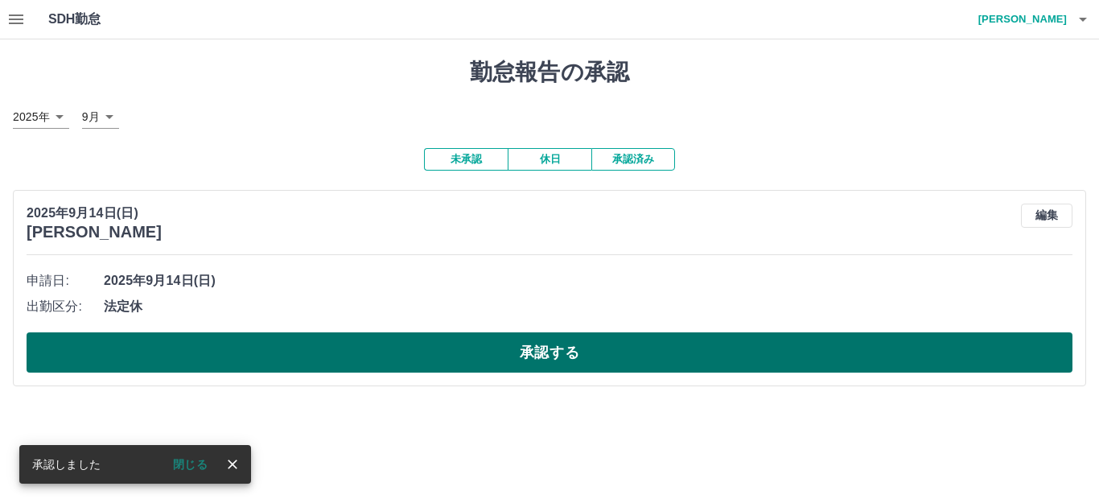
click at [506, 344] on button "承認する" at bounding box center [550, 352] width 1046 height 40
